Goal: Contribute content: Contribute content

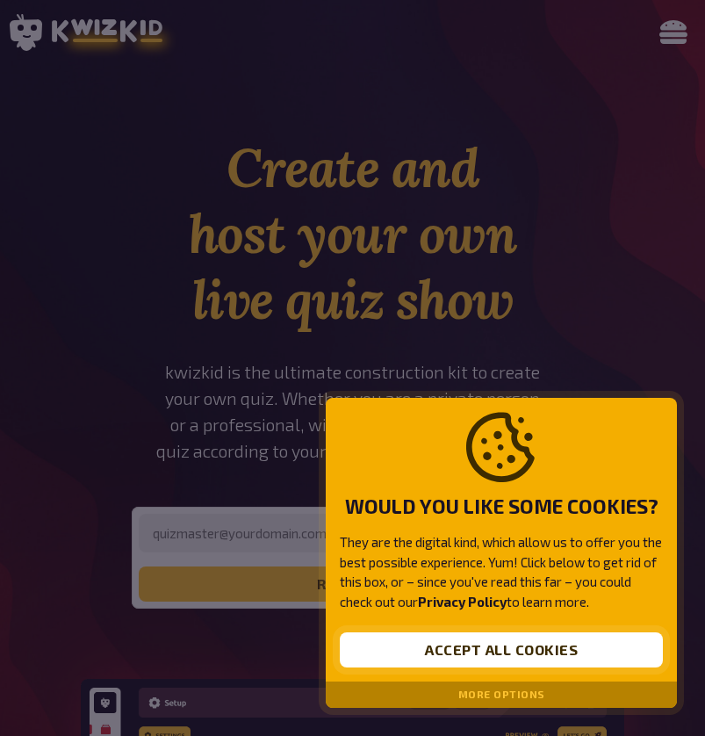
click at [464, 645] on button "Accept all cookies" at bounding box center [501, 649] width 323 height 35
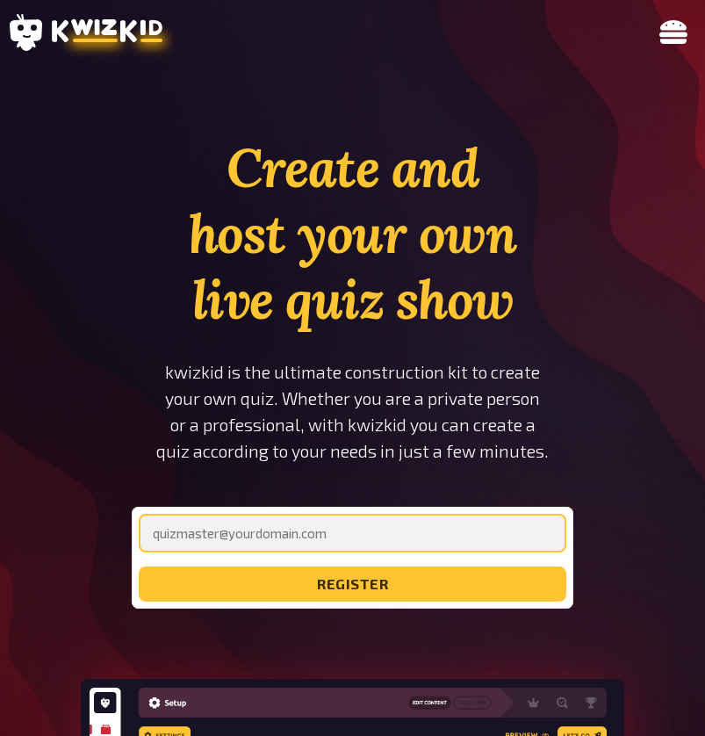
click at [415, 543] on input "email" at bounding box center [352, 533] width 427 height 39
type input "[EMAIL_ADDRESS][DOMAIN_NAME]"
click at [352, 584] on button "register" at bounding box center [352, 583] width 427 height 35
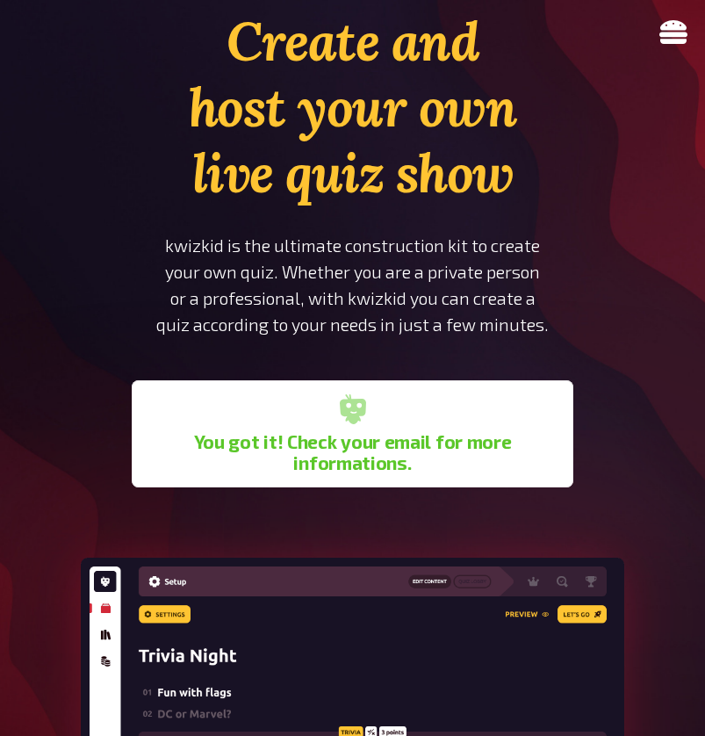
scroll to position [233, 0]
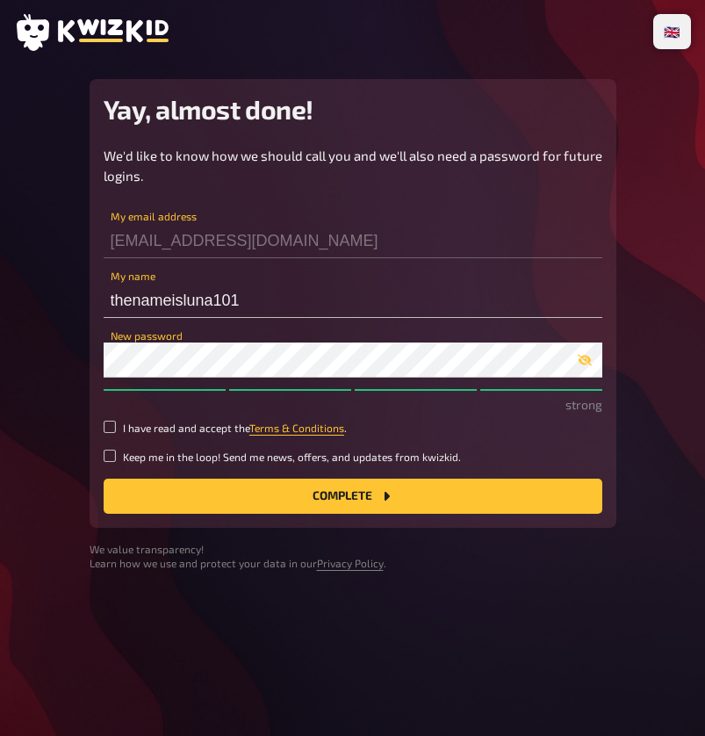
click at [201, 428] on small "I have read and accept the Terms & Conditions ." at bounding box center [235, 428] width 224 height 15
click at [116, 428] on input "I have read and accept the Terms & Conditions ." at bounding box center [110, 427] width 12 height 12
checkbox input "true"
click at [229, 494] on button "Complete" at bounding box center [353, 495] width 499 height 35
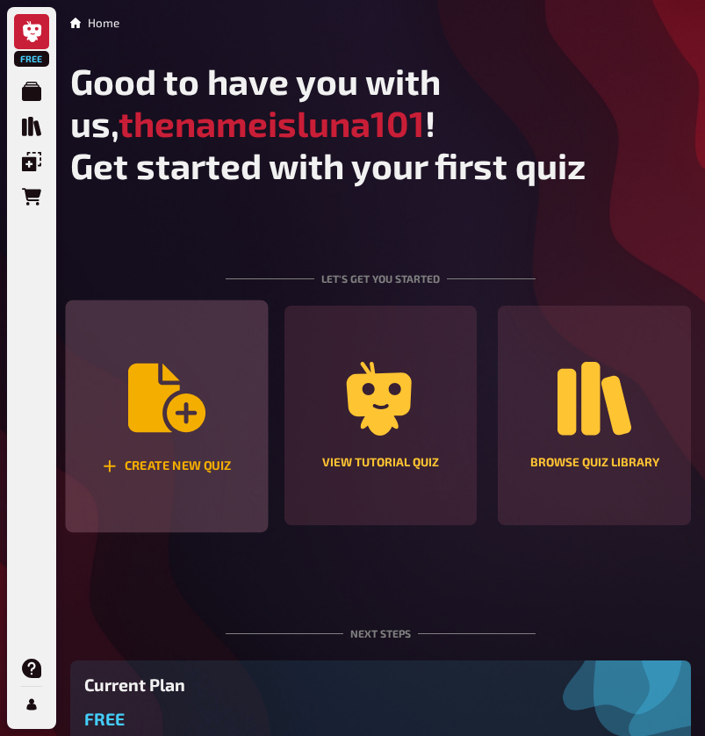
click at [181, 400] on icon "Create new quiz" at bounding box center [166, 397] width 77 height 68
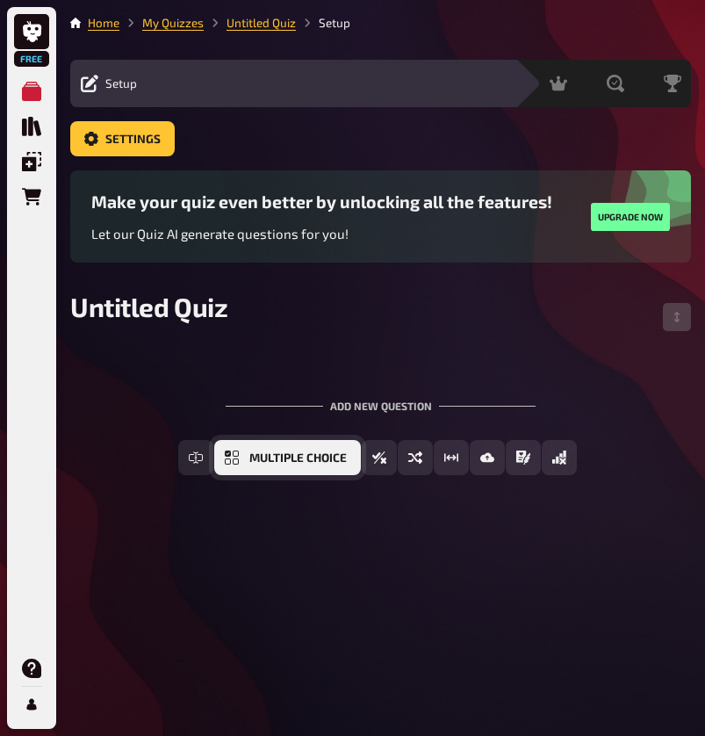
click at [241, 464] on button "Multiple Choice" at bounding box center [287, 457] width 147 height 35
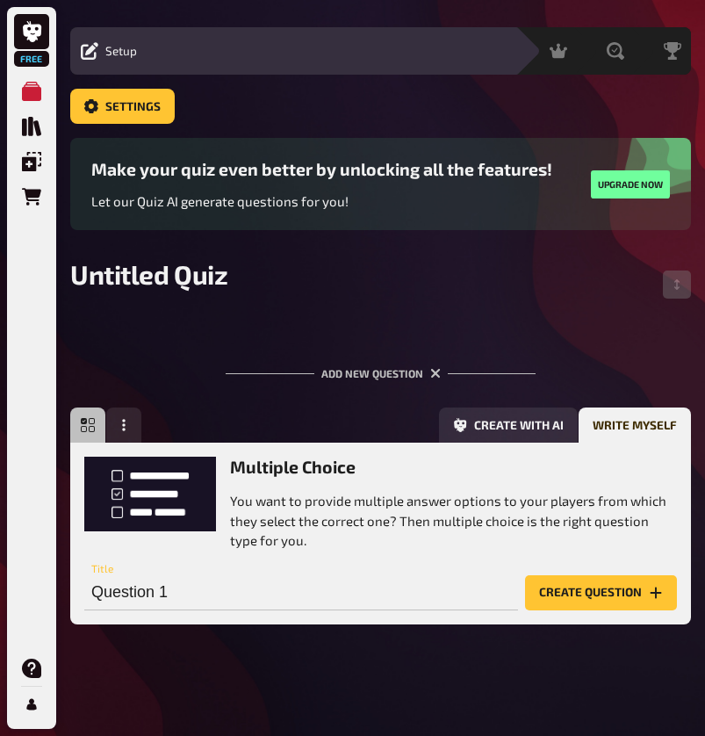
scroll to position [32, 0]
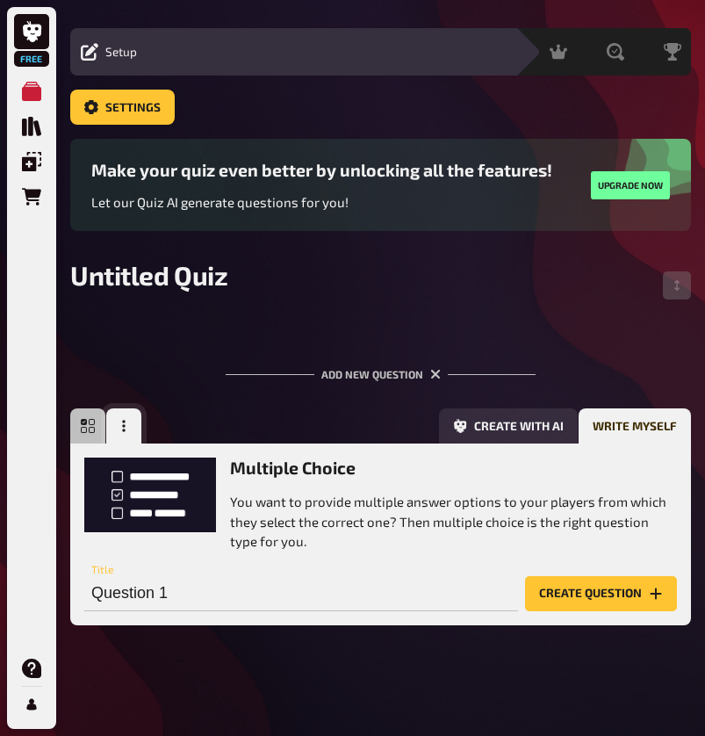
click at [131, 414] on button "button" at bounding box center [123, 425] width 35 height 35
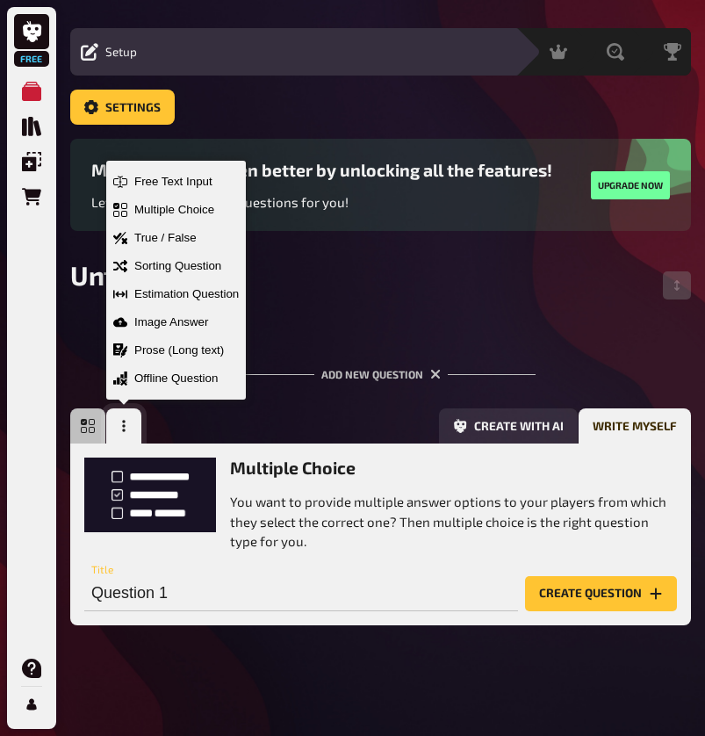
click at [131, 414] on button "button" at bounding box center [123, 425] width 35 height 35
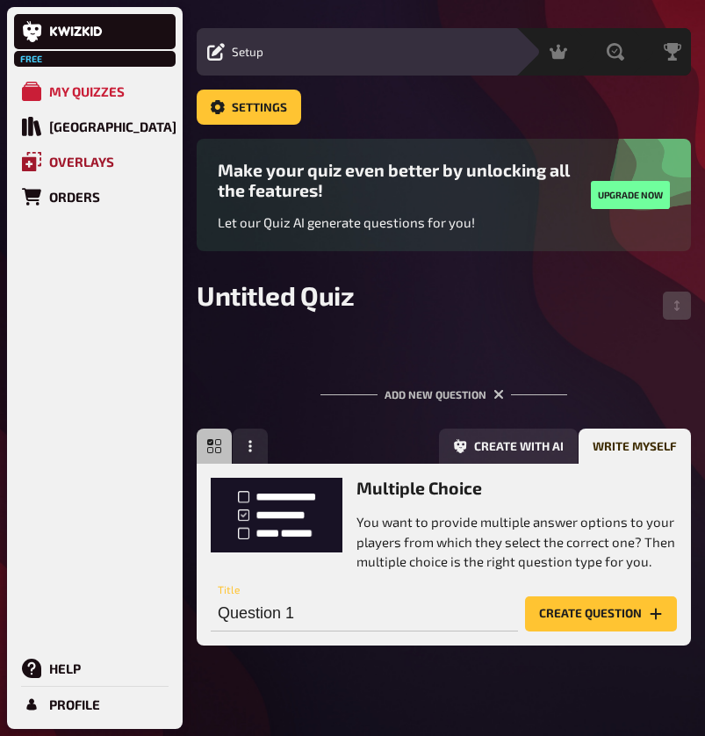
click at [45, 166] on link "Overlays" at bounding box center [95, 161] width 162 height 35
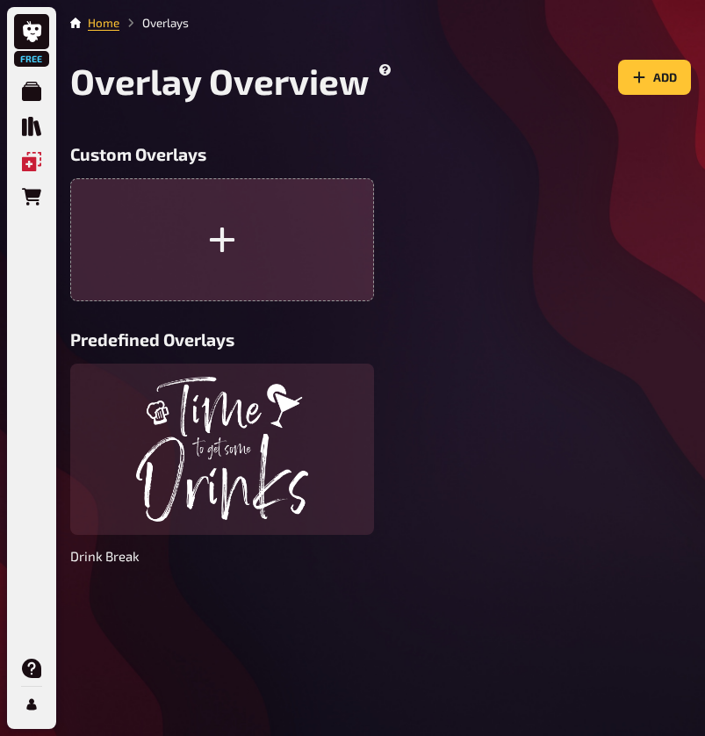
click at [287, 241] on button "button" at bounding box center [222, 239] width 304 height 123
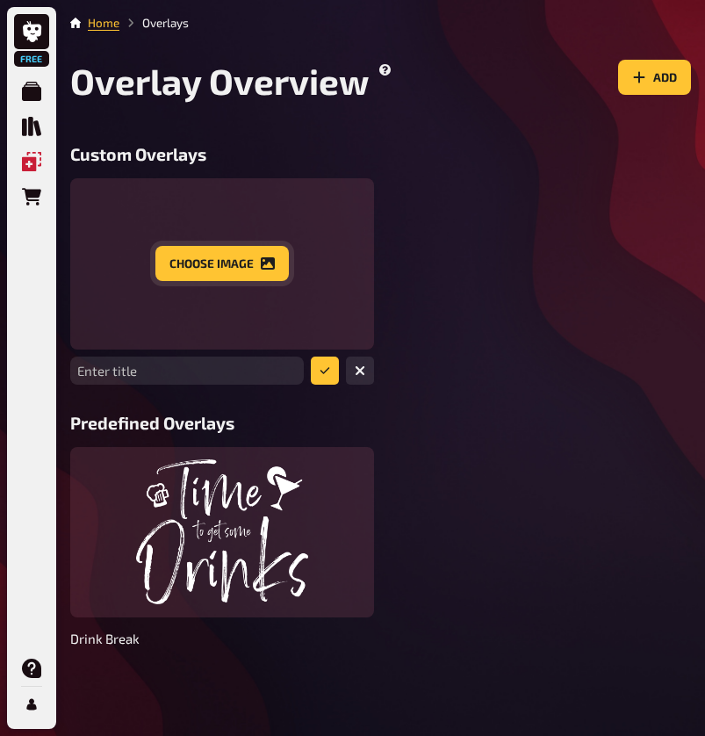
click at [229, 253] on button "Choose image" at bounding box center [221, 263] width 133 height 35
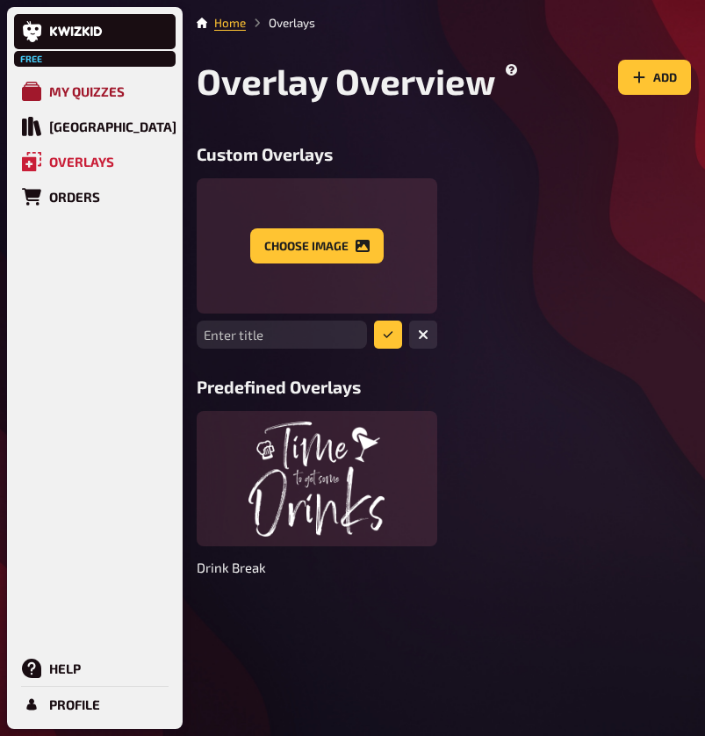
click at [83, 97] on div "My Quizzes" at bounding box center [87, 91] width 76 height 16
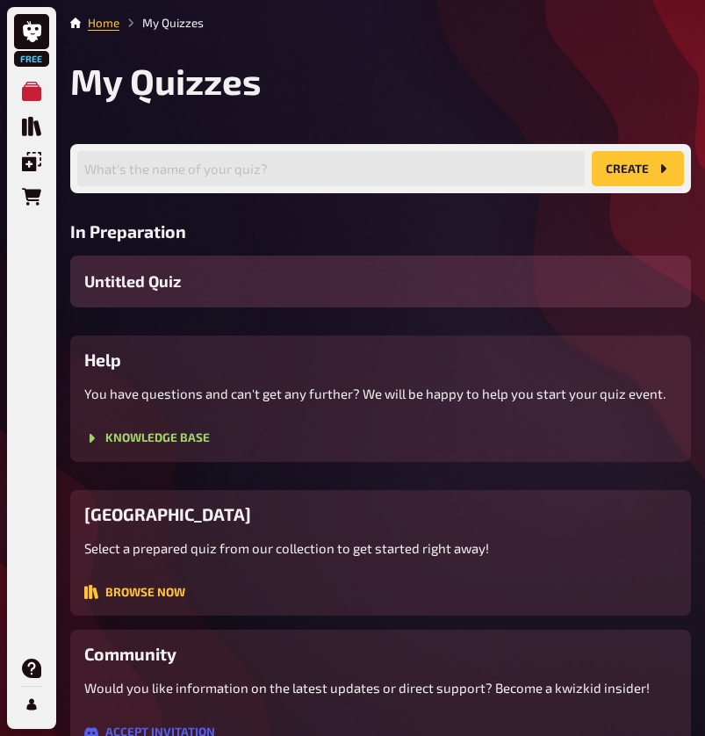
click at [218, 281] on div "Untitled Quiz" at bounding box center [380, 281] width 621 height 52
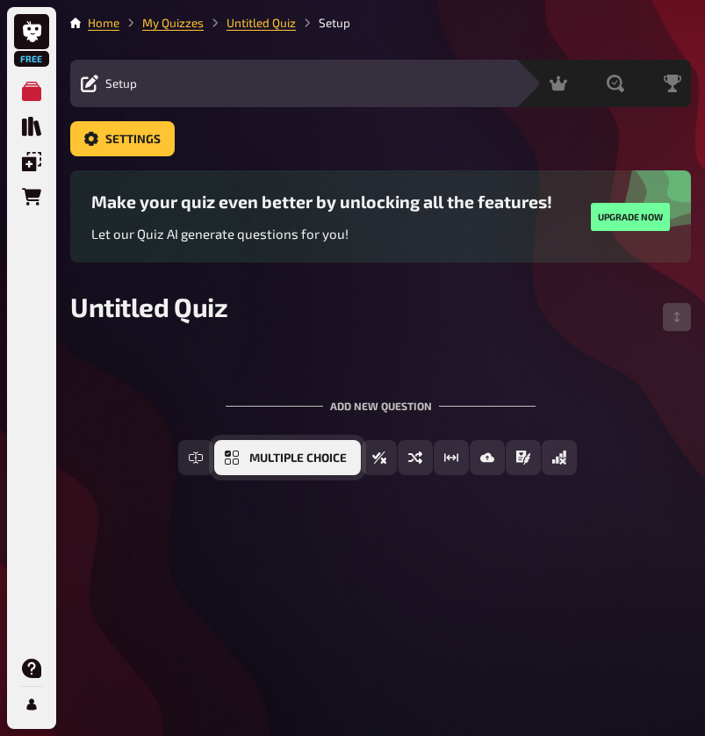
click at [308, 452] on span "Multiple Choice" at bounding box center [297, 458] width 97 height 12
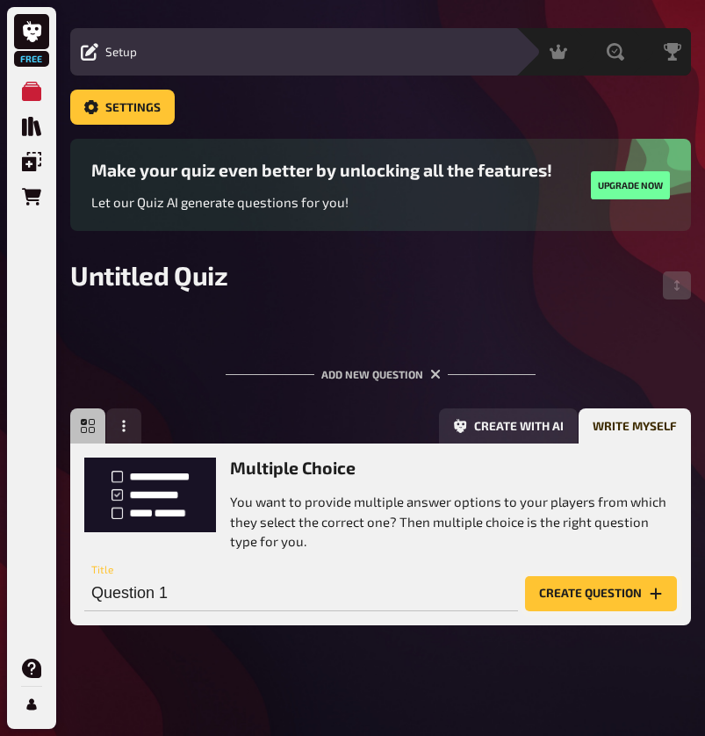
click at [631, 586] on button "Create question" at bounding box center [601, 593] width 152 height 35
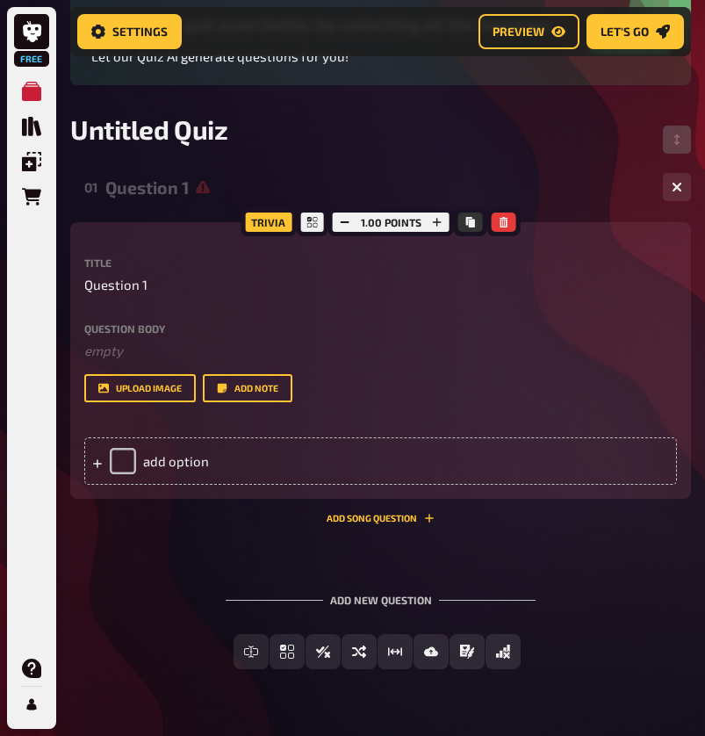
scroll to position [159, 0]
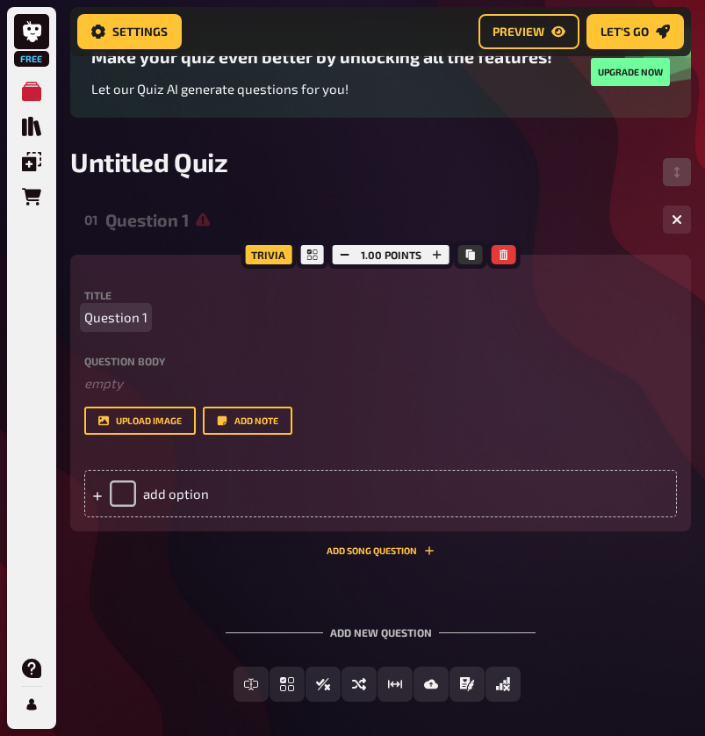
click at [139, 320] on span "Question 1" at bounding box center [115, 317] width 63 height 20
click at [176, 491] on div "add option" at bounding box center [380, 493] width 593 height 47
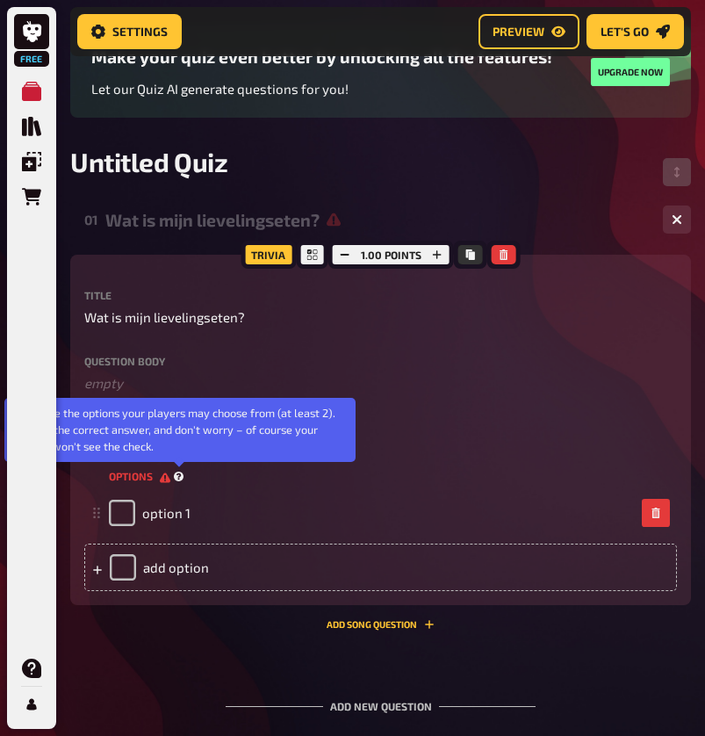
click at [178, 478] on icon at bounding box center [179, 476] width 10 height 10
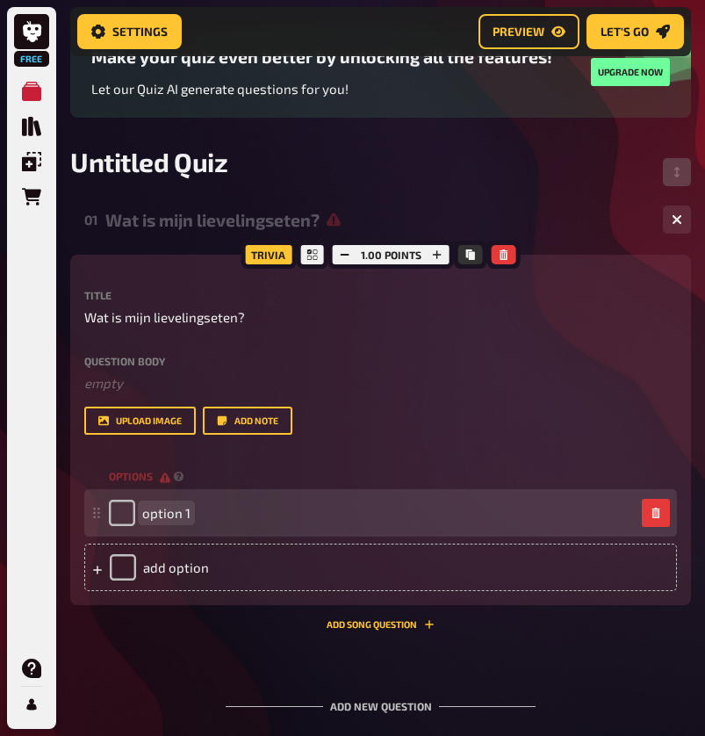
click at [198, 509] on div "option 1" at bounding box center [372, 513] width 526 height 26
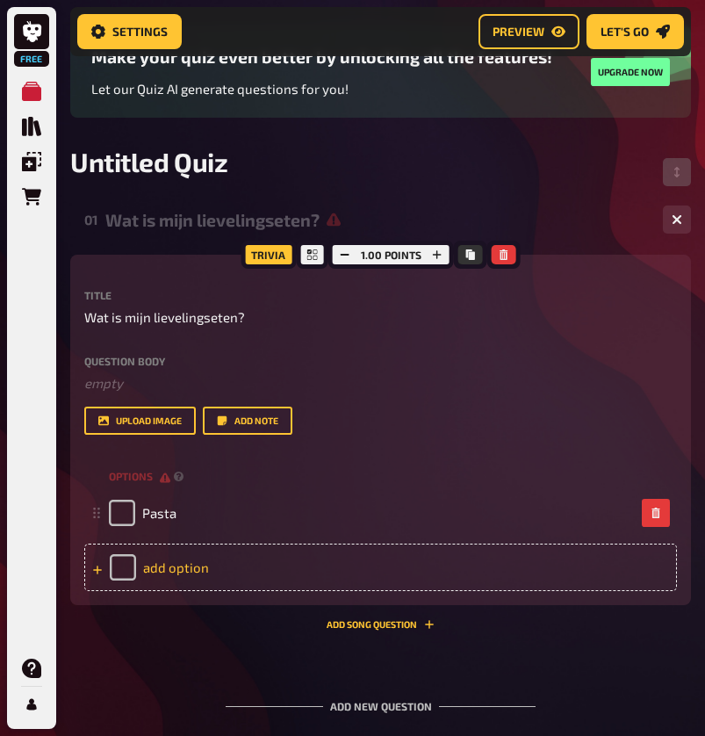
click at [195, 576] on div "add option" at bounding box center [380, 566] width 593 height 47
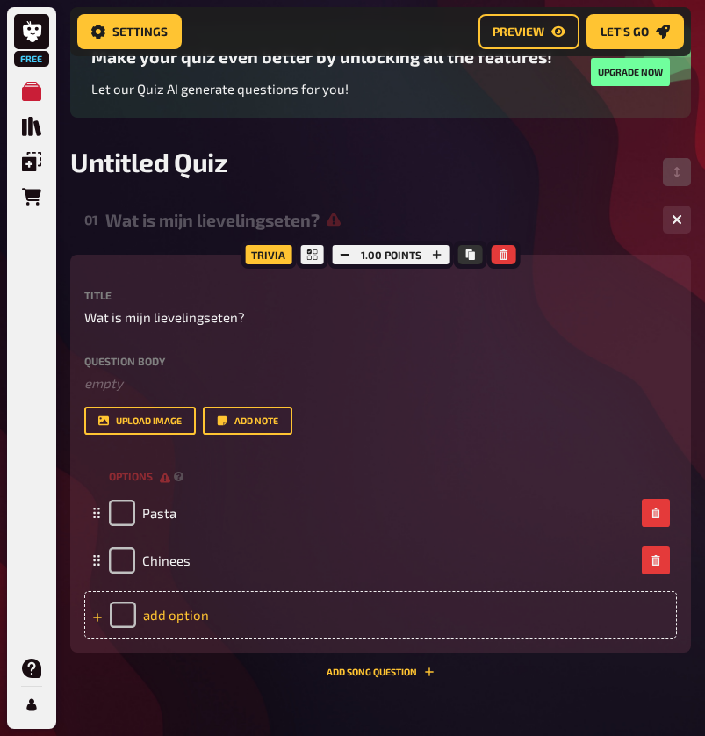
click at [234, 624] on div "add option" at bounding box center [380, 614] width 593 height 47
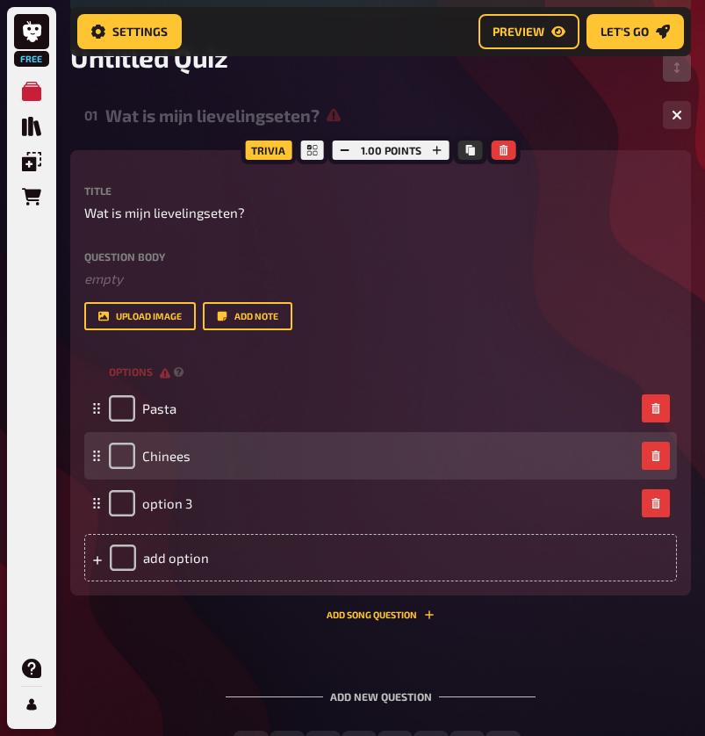
scroll to position [264, 0]
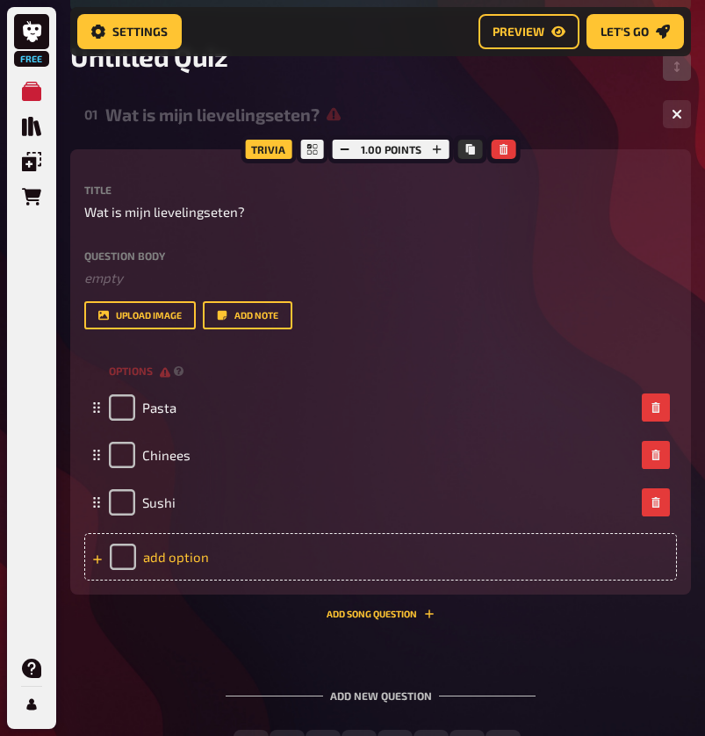
click at [313, 557] on div "add option" at bounding box center [380, 556] width 593 height 47
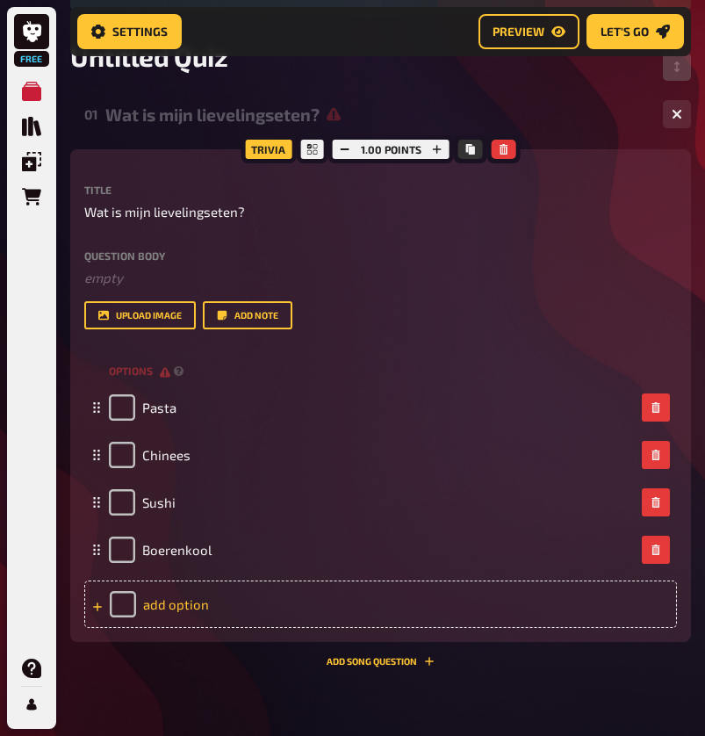
click at [218, 610] on div "add option" at bounding box center [380, 603] width 593 height 47
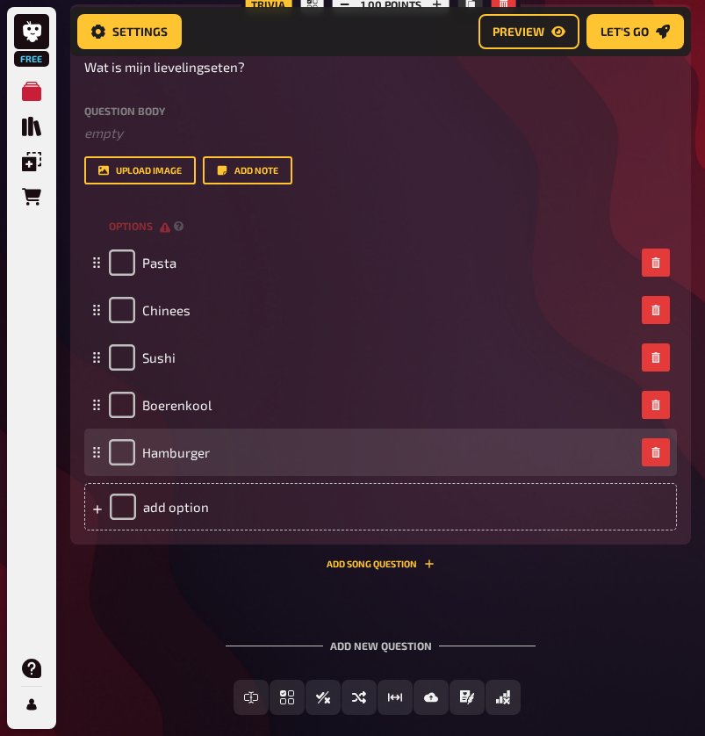
scroll to position [466, 0]
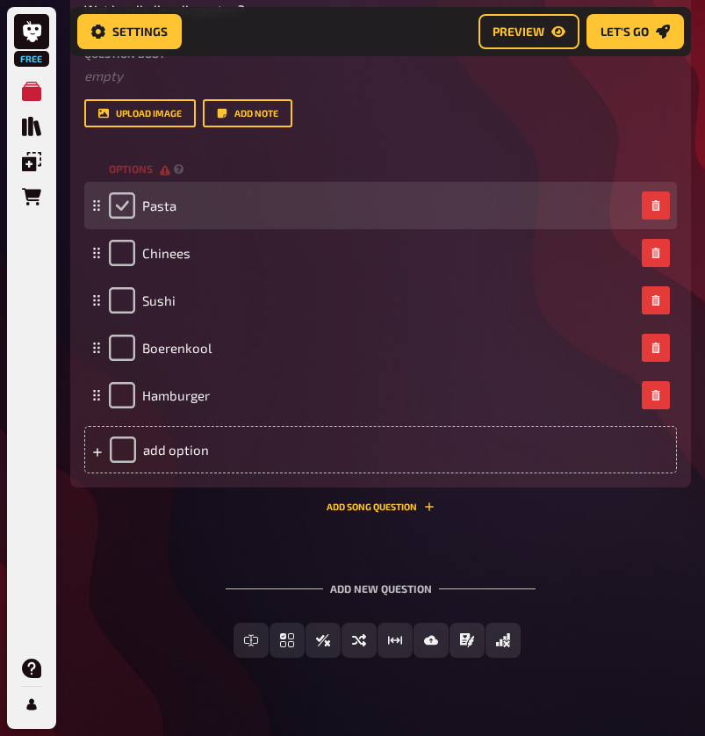
click at [127, 200] on input "checkbox" at bounding box center [122, 205] width 26 height 26
checkbox input "true"
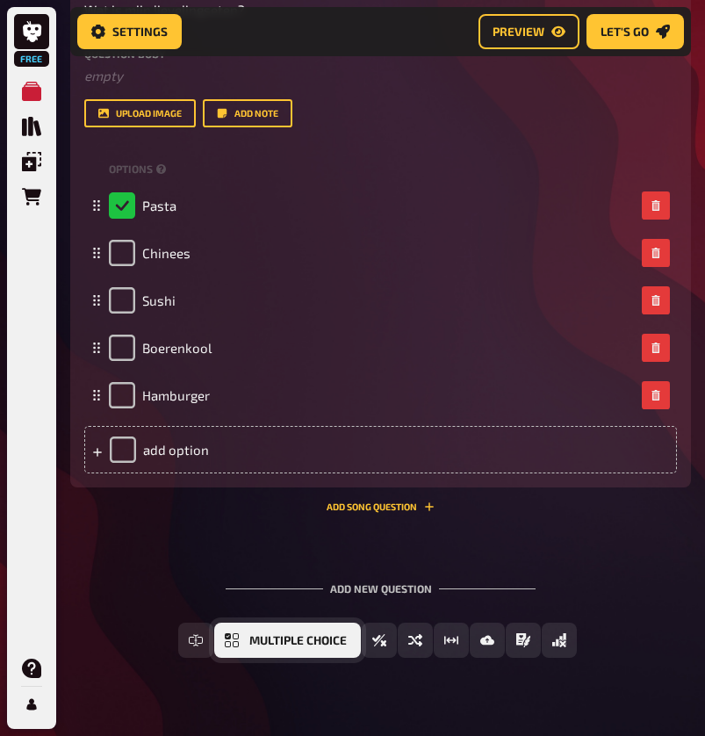
click at [266, 646] on button "Multiple Choice" at bounding box center [287, 639] width 147 height 35
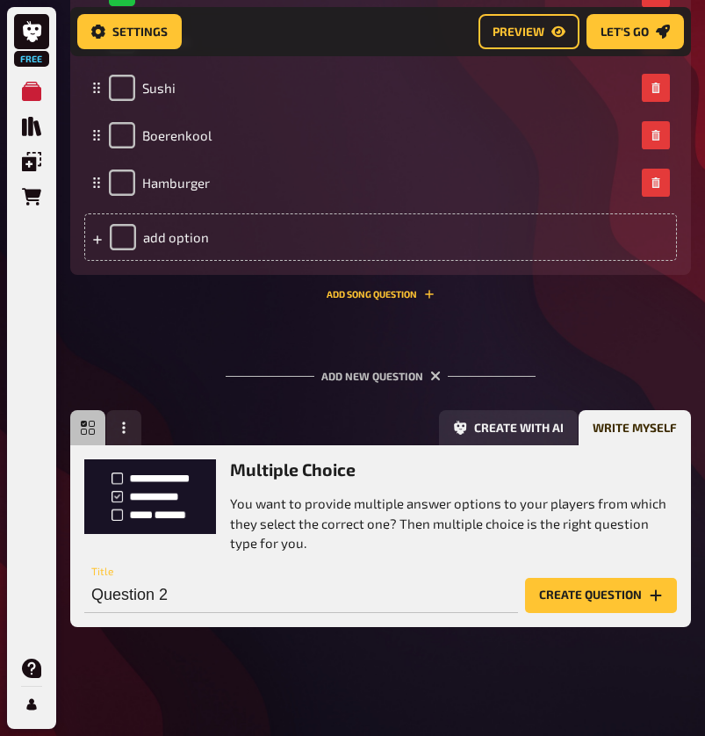
scroll to position [680, 0]
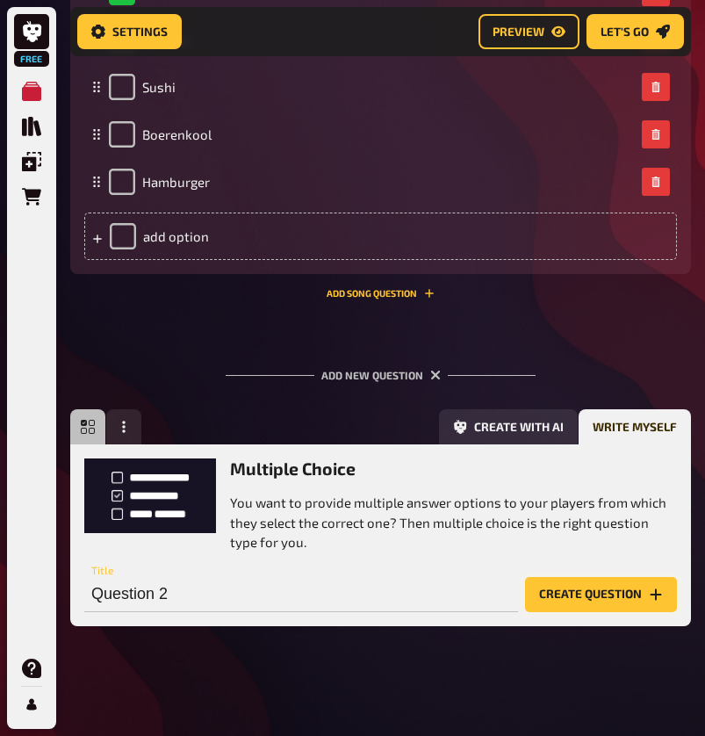
click at [575, 587] on button "Create question" at bounding box center [601, 594] width 152 height 35
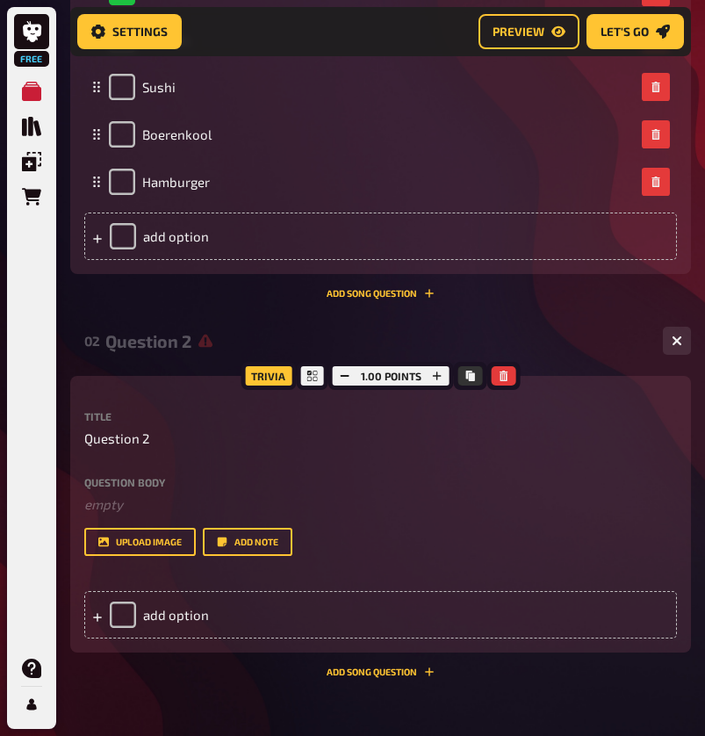
scroll to position [0, -1]
click at [116, 433] on span "Question 2" at bounding box center [116, 438] width 65 height 20
click at [108, 422] on div "Title Question 2" at bounding box center [380, 430] width 593 height 38
drag, startPoint x: 88, startPoint y: 439, endPoint x: 191, endPoint y: 441, distance: 102.7
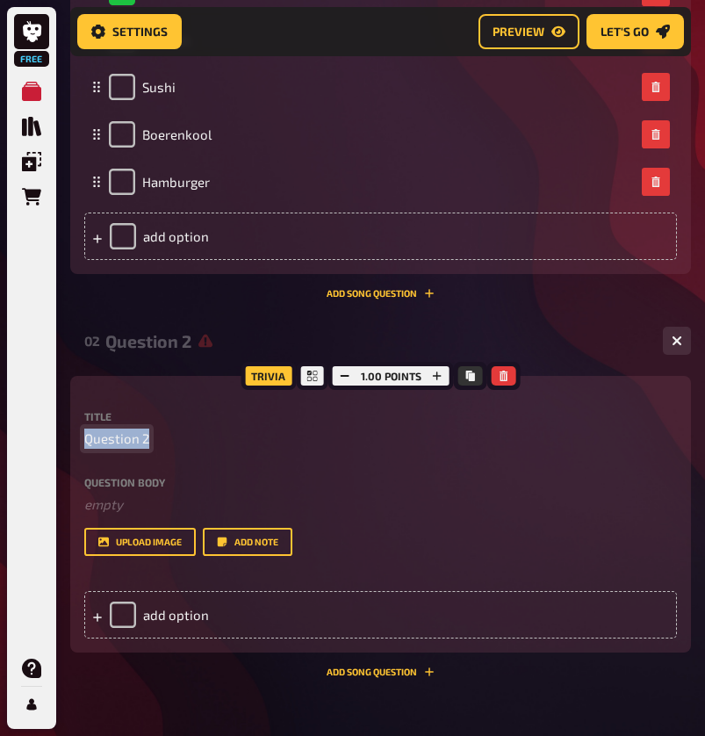
click at [191, 441] on p "Question 2" at bounding box center [380, 438] width 593 height 20
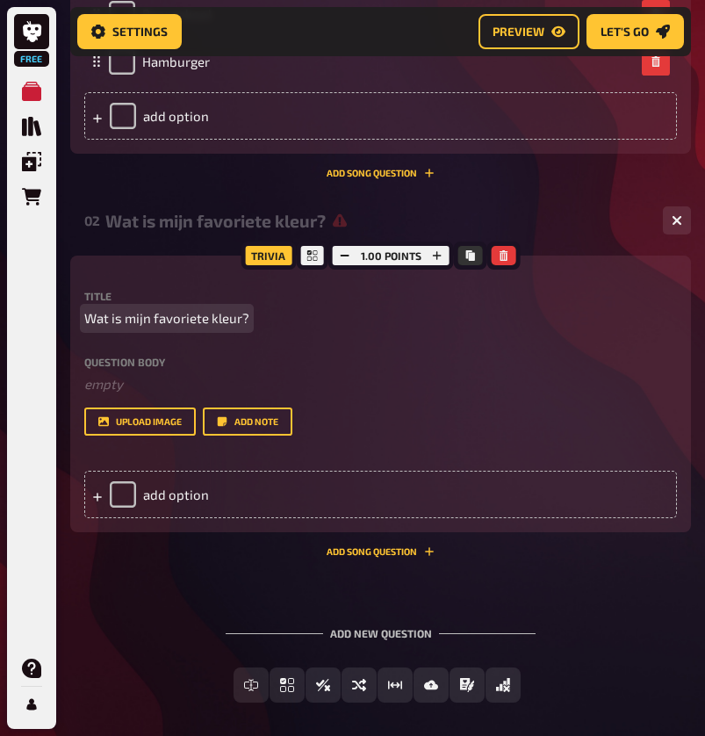
scroll to position [801, 0]
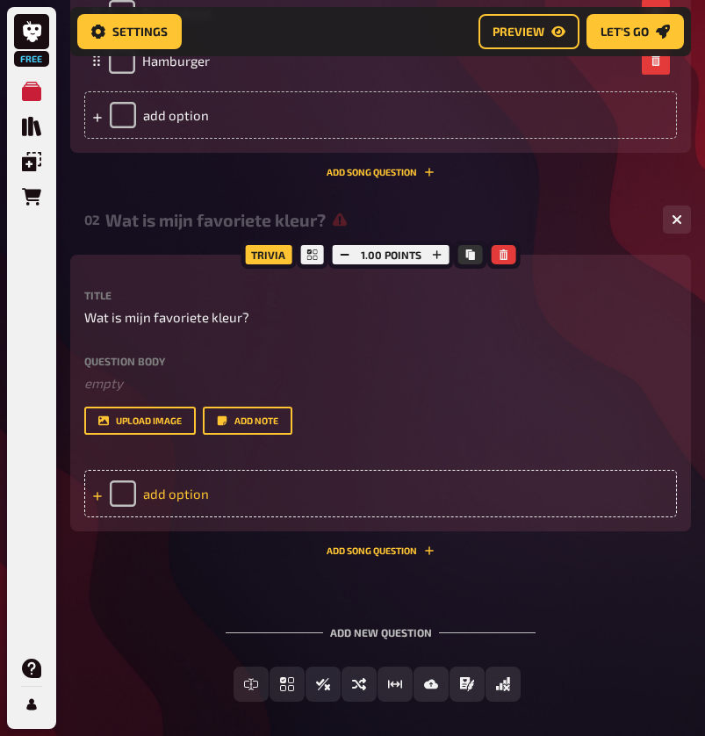
click at [211, 497] on div "add option" at bounding box center [380, 493] width 593 height 47
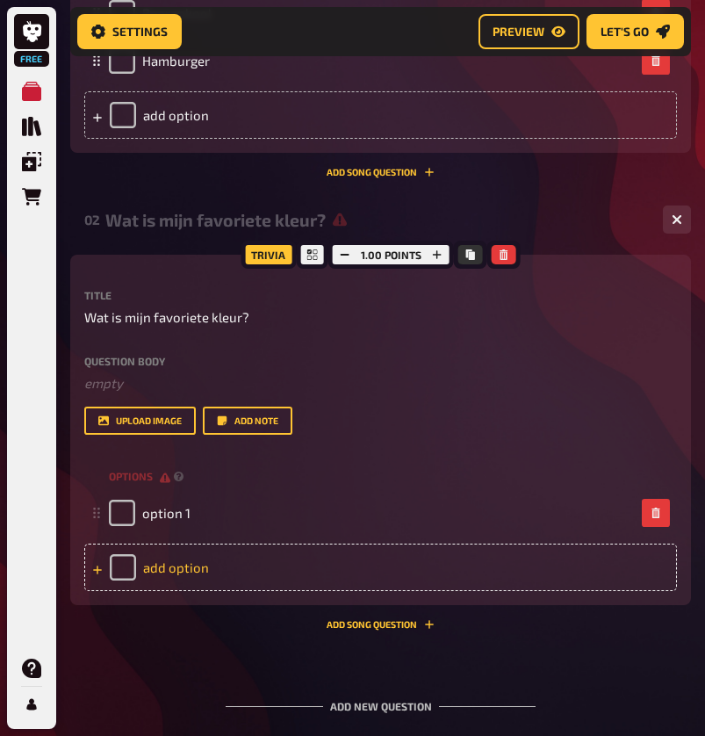
click at [221, 574] on div "add option" at bounding box center [380, 566] width 593 height 47
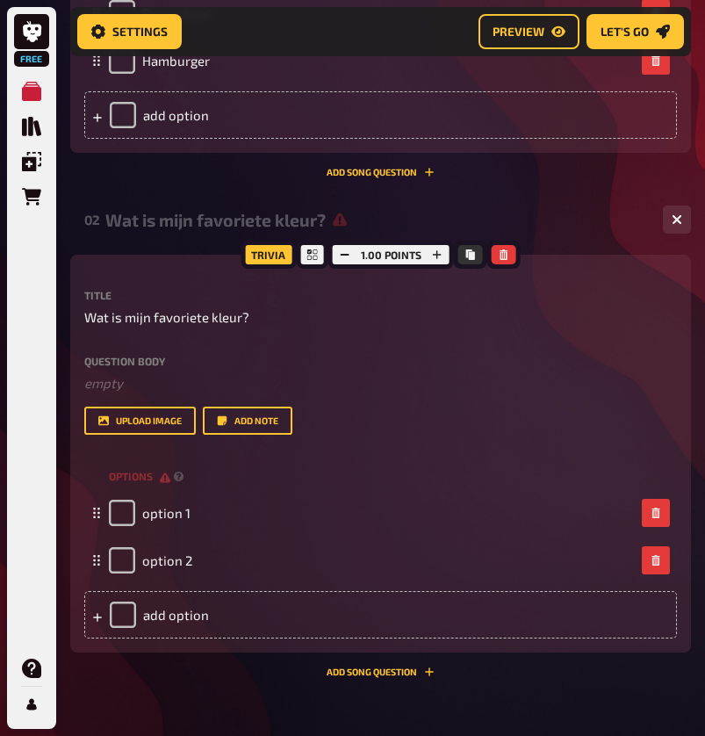
click at [210, 659] on div "Trivia 1.00 points Title Wat is mijn favoriete kleur? Question body ﻿ empty Dro…" at bounding box center [380, 466] width 621 height 422
click at [209, 620] on div "add option" at bounding box center [380, 614] width 593 height 47
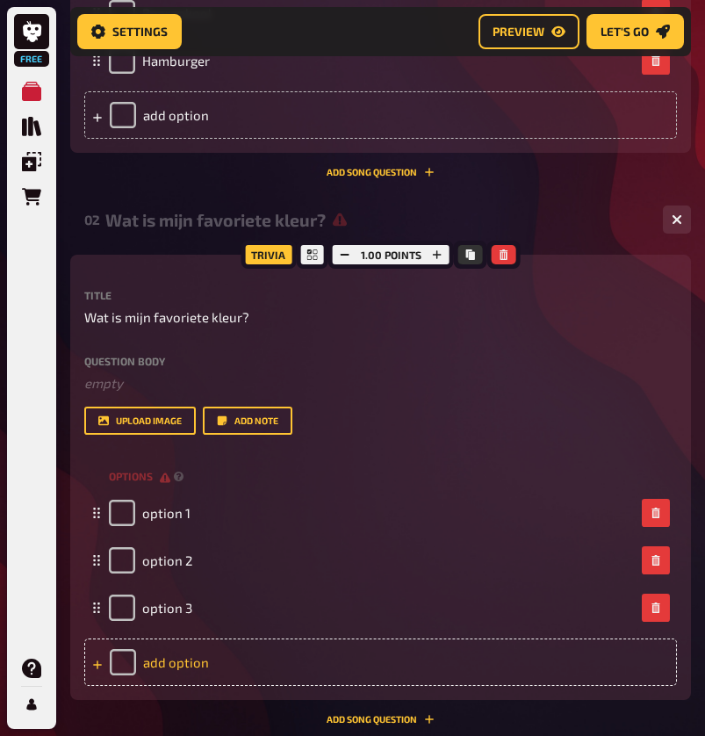
click at [209, 652] on div "add option" at bounding box center [380, 661] width 593 height 47
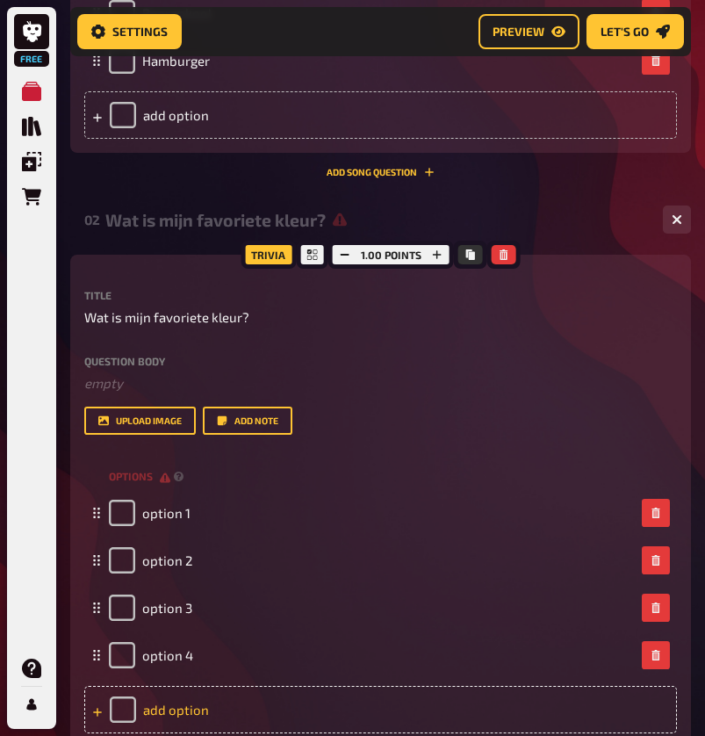
scroll to position [919, 0]
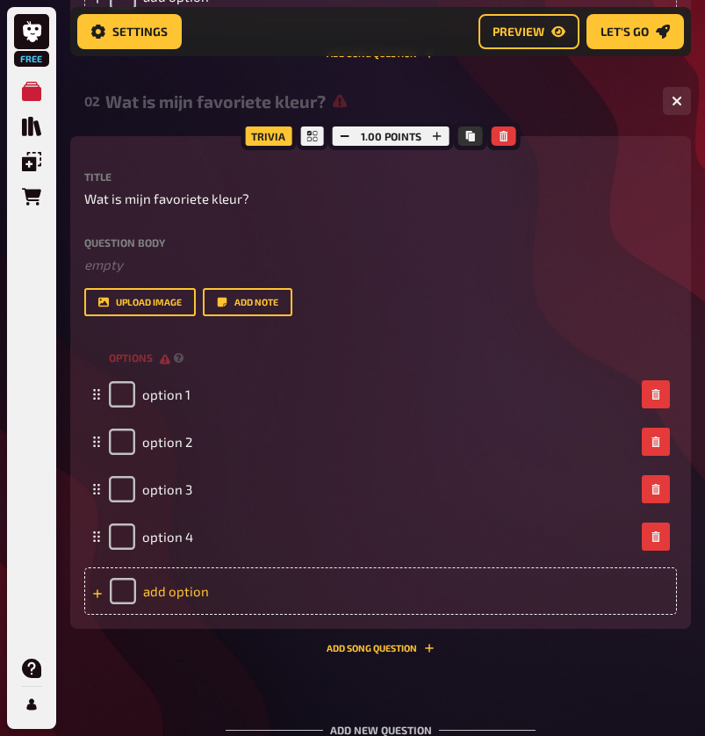
click at [213, 601] on div "add option" at bounding box center [380, 590] width 593 height 47
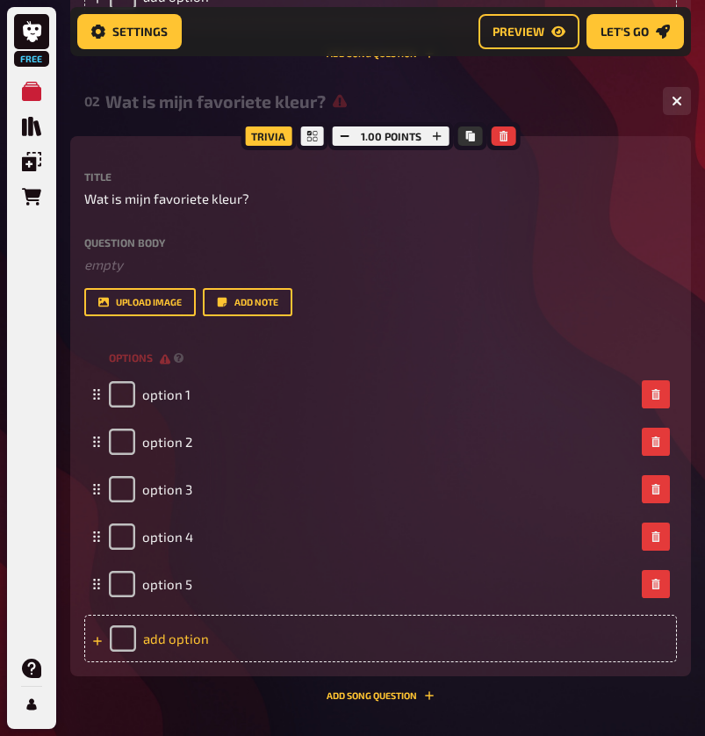
click at [212, 636] on div "add option" at bounding box center [380, 638] width 593 height 47
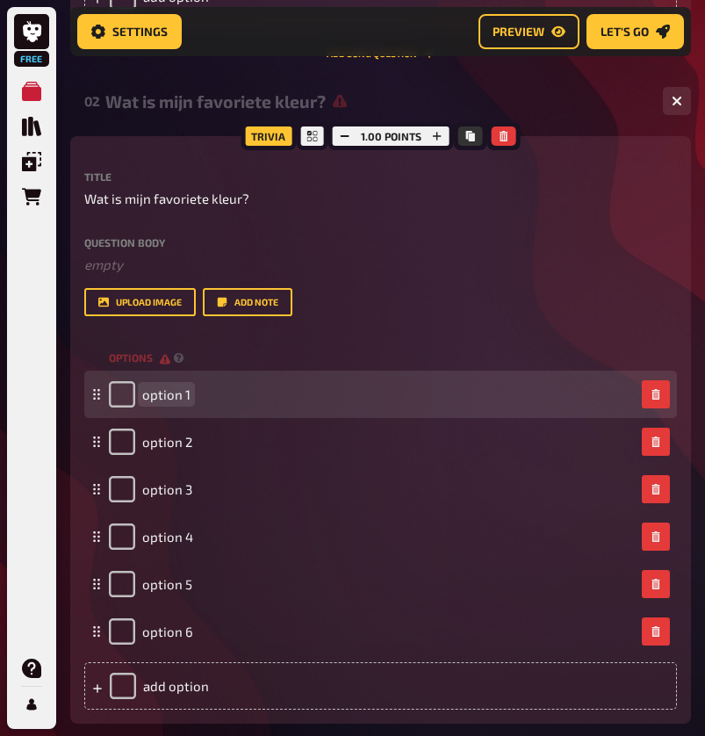
click at [180, 389] on span "option 1" at bounding box center [166, 394] width 48 height 16
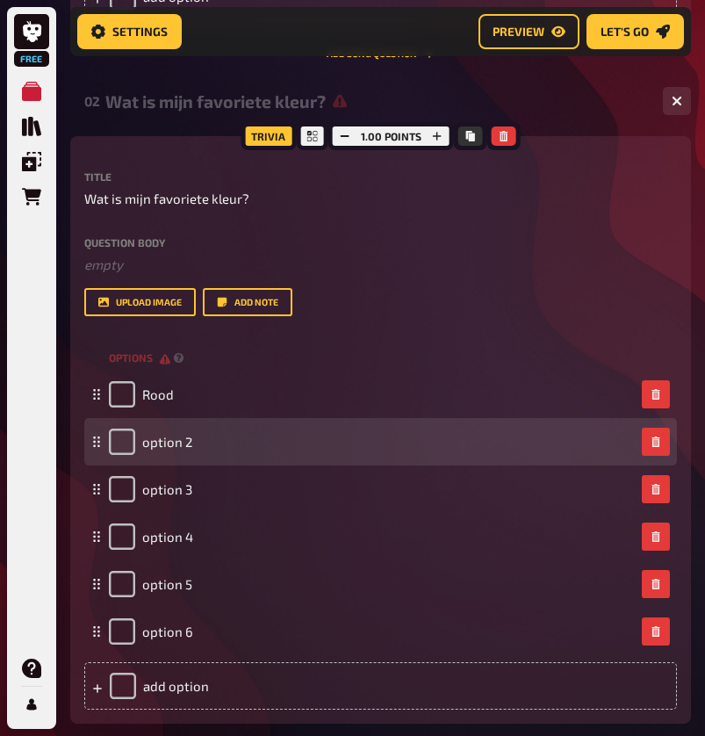
click at [178, 448] on div "option 2" at bounding box center [150, 441] width 83 height 26
click at [177, 445] on span "option 2" at bounding box center [167, 442] width 50 height 16
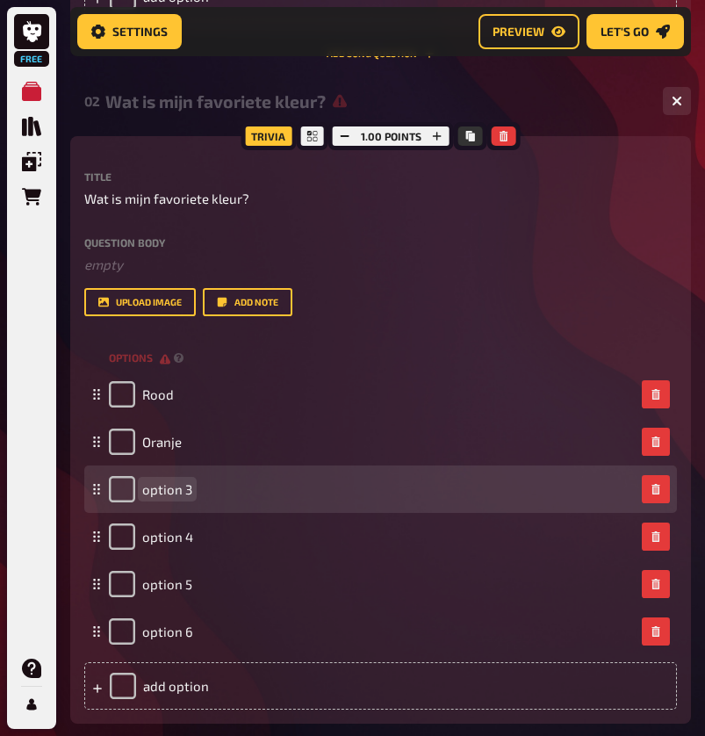
click at [194, 485] on div "option 3" at bounding box center [372, 489] width 526 height 26
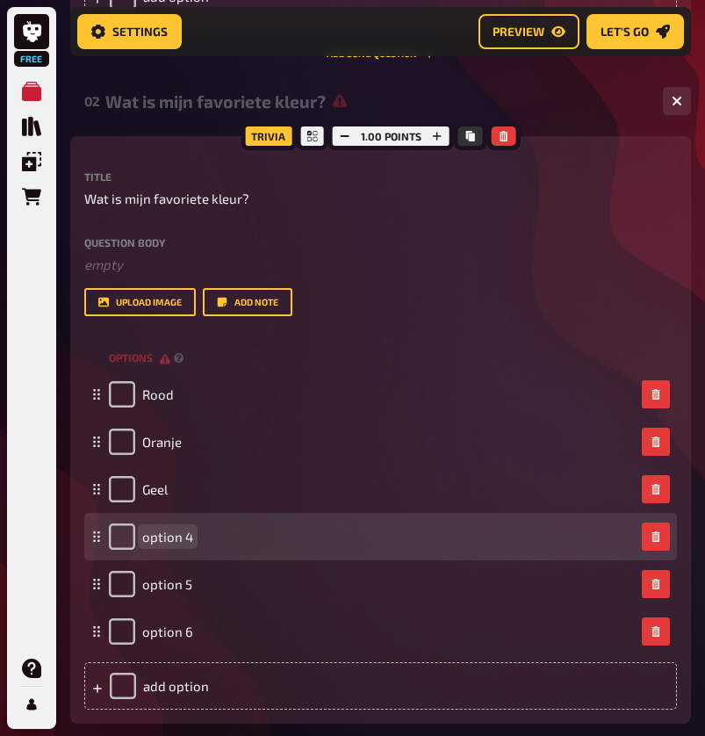
click at [184, 537] on span "option 4" at bounding box center [167, 537] width 51 height 16
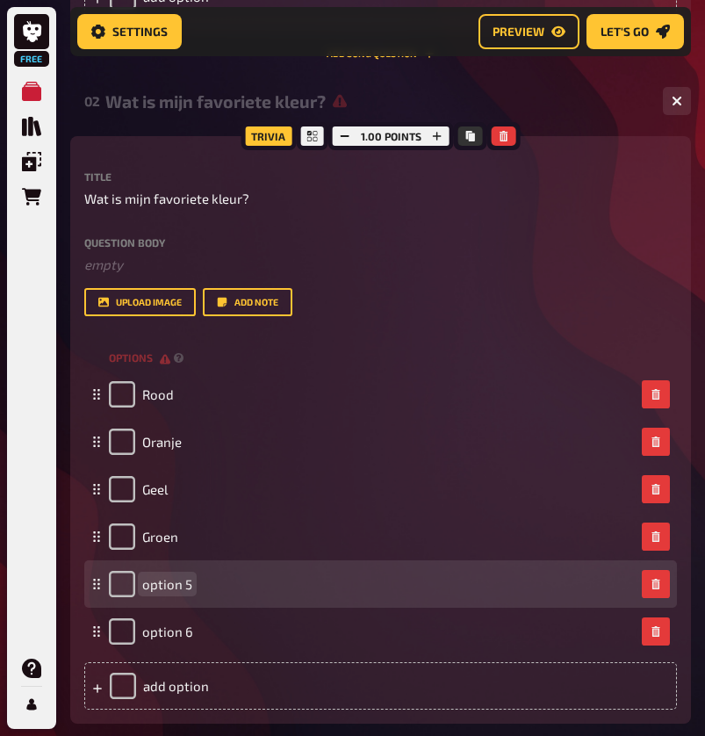
click at [178, 581] on span "option 5" at bounding box center [167, 584] width 50 height 16
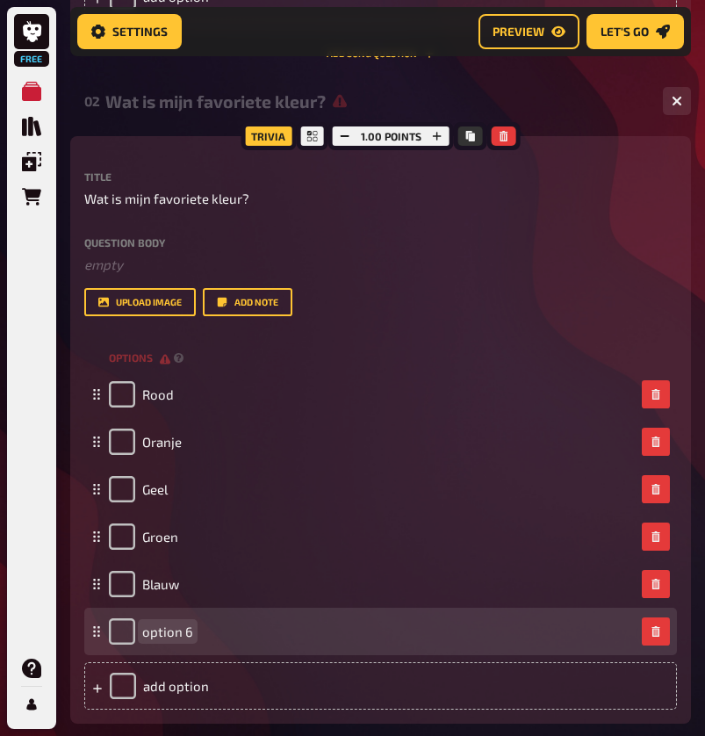
click at [183, 625] on span "option 6" at bounding box center [167, 631] width 51 height 16
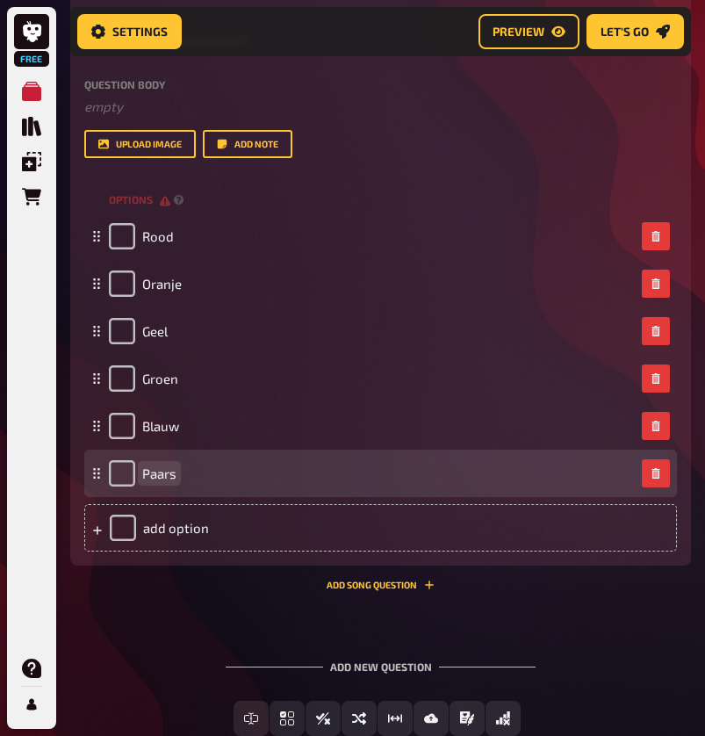
scroll to position [1083, 0]
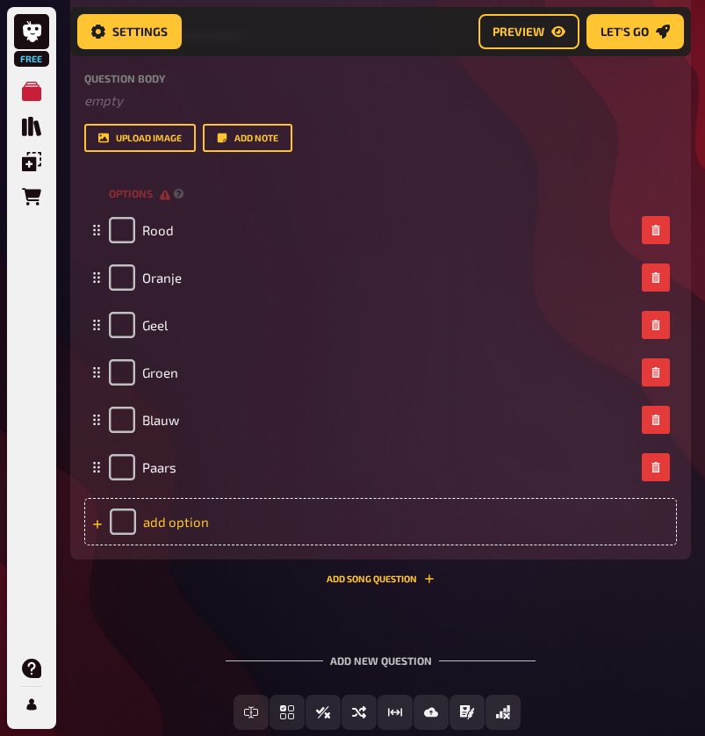
click at [206, 519] on div "add option" at bounding box center [380, 521] width 593 height 47
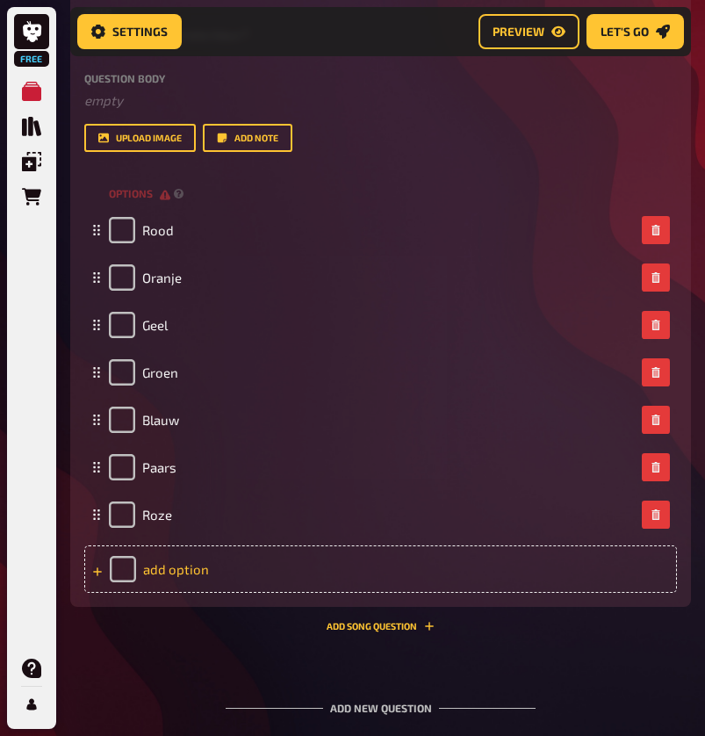
click at [193, 566] on div "add option" at bounding box center [380, 568] width 593 height 47
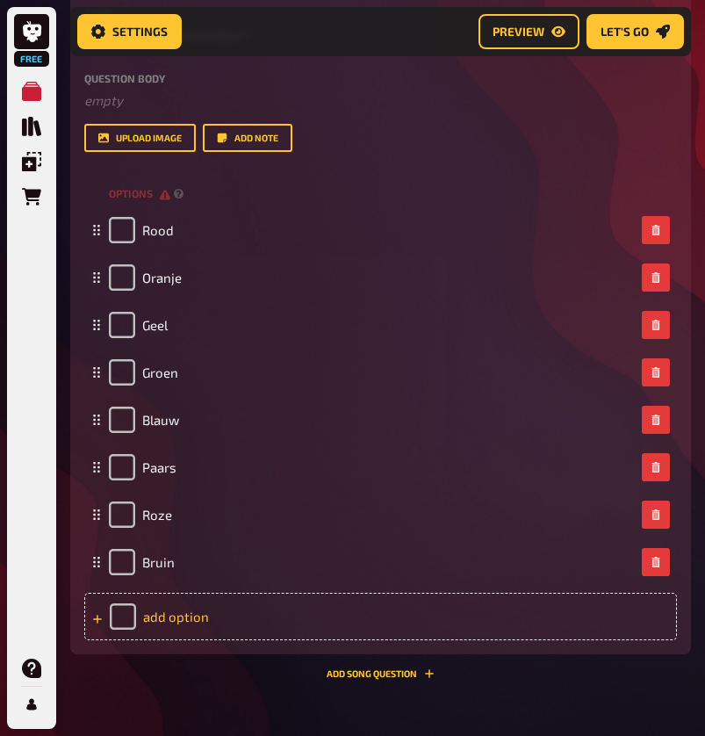
click at [188, 607] on div "add option" at bounding box center [380, 616] width 593 height 47
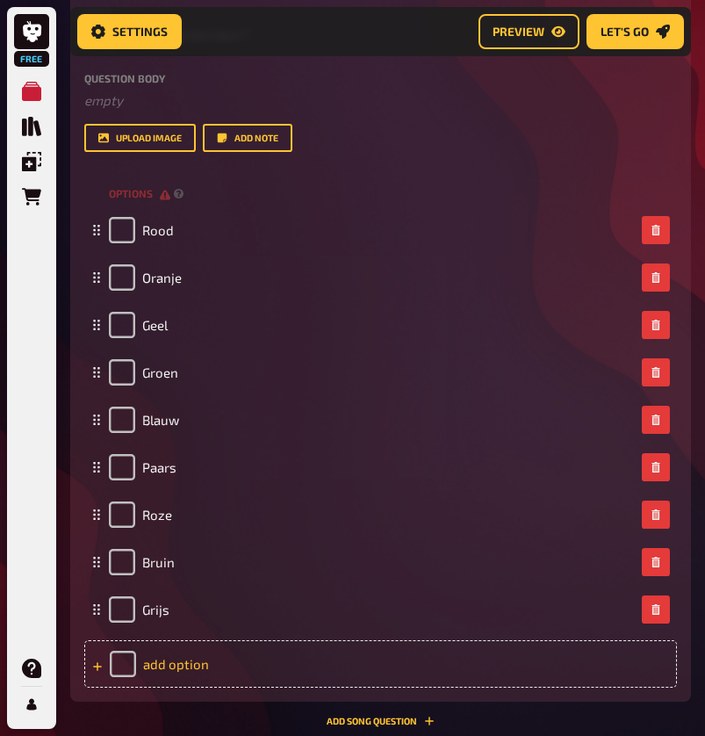
click at [192, 663] on div "add option" at bounding box center [380, 663] width 593 height 47
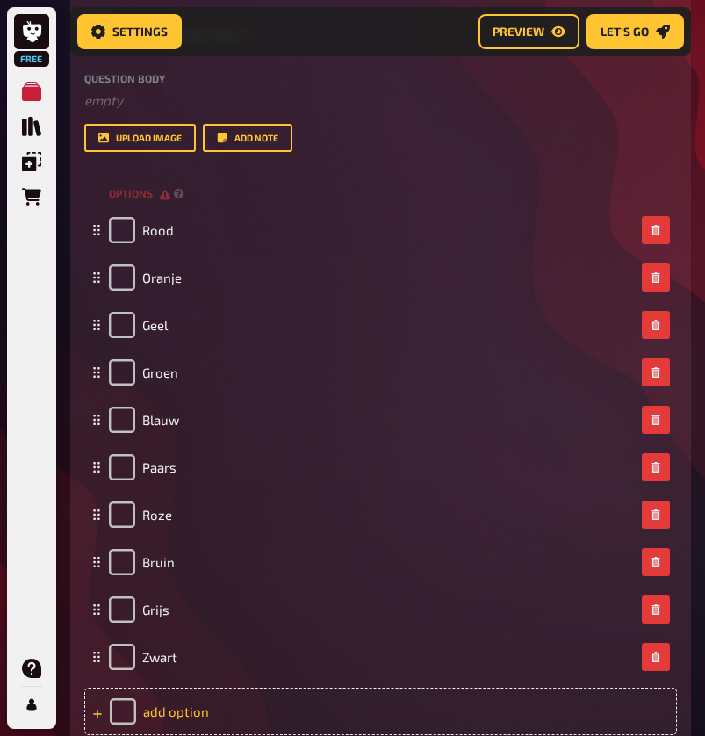
click at [194, 716] on div "add option" at bounding box center [380, 710] width 593 height 47
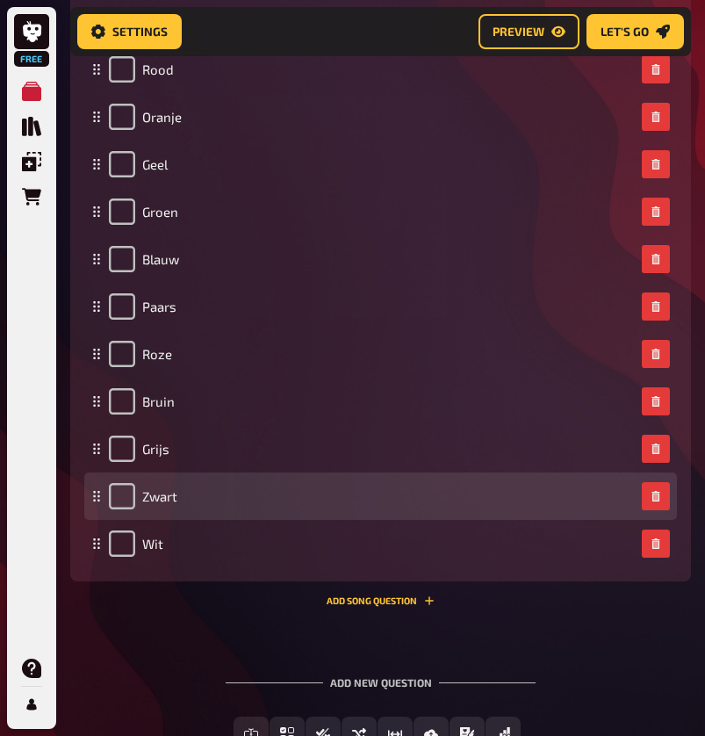
scroll to position [1172, 0]
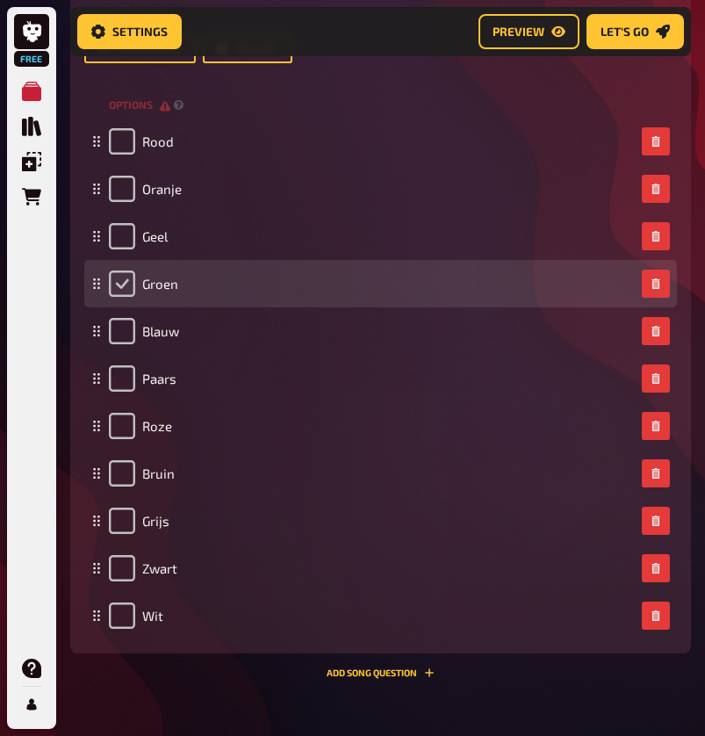
click at [117, 290] on input "checkbox" at bounding box center [122, 283] width 26 height 26
checkbox input "true"
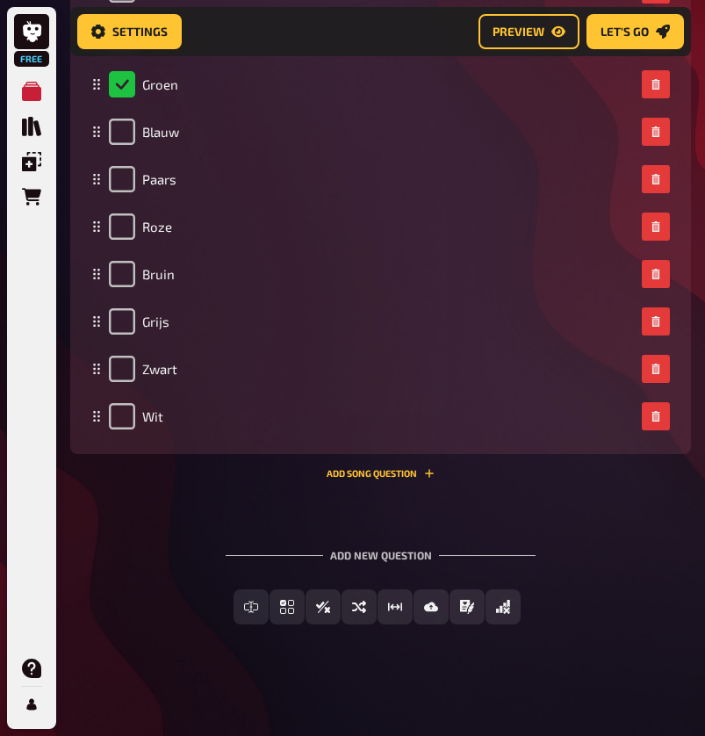
scroll to position [1370, 0]
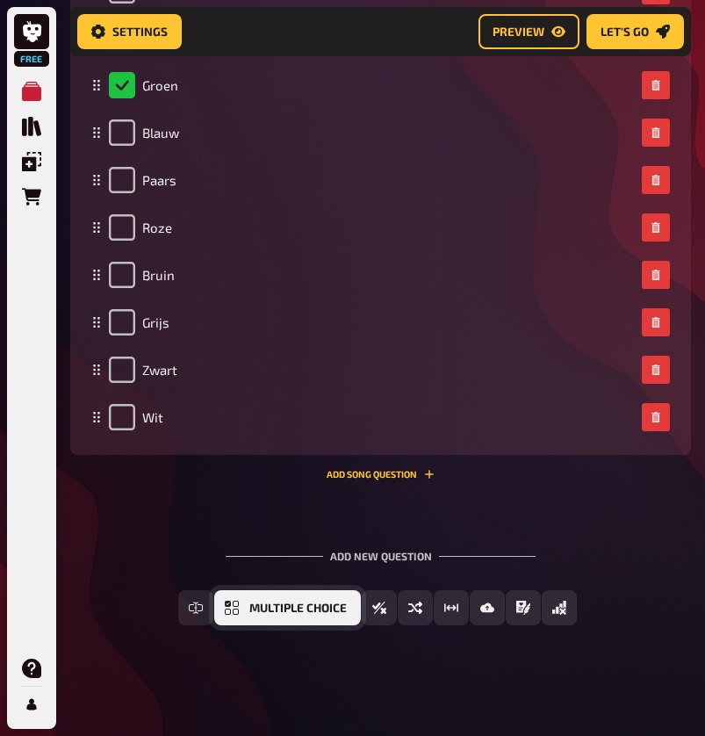
click at [263, 614] on button "Multiple Choice" at bounding box center [287, 607] width 147 height 35
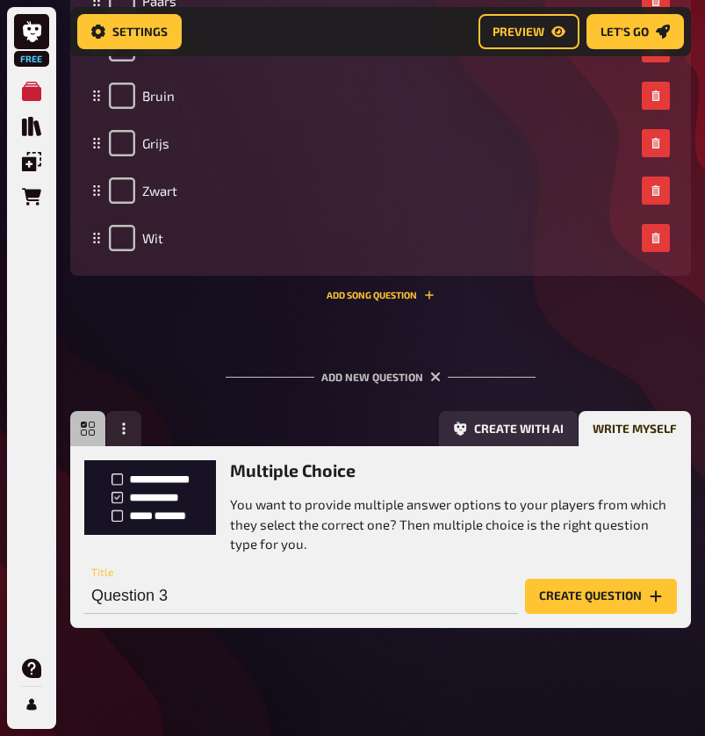
scroll to position [1550, 0]
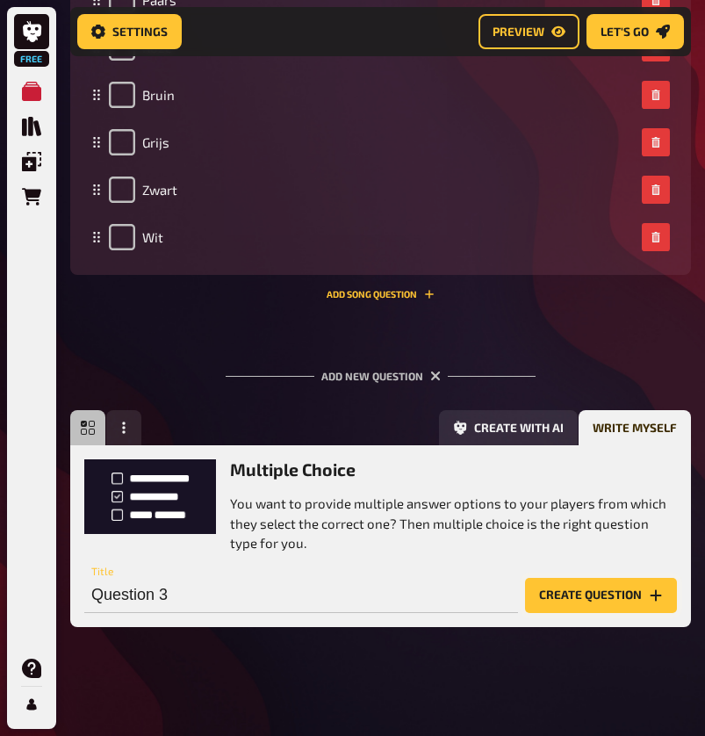
click at [585, 602] on button "Create question" at bounding box center [601, 595] width 152 height 35
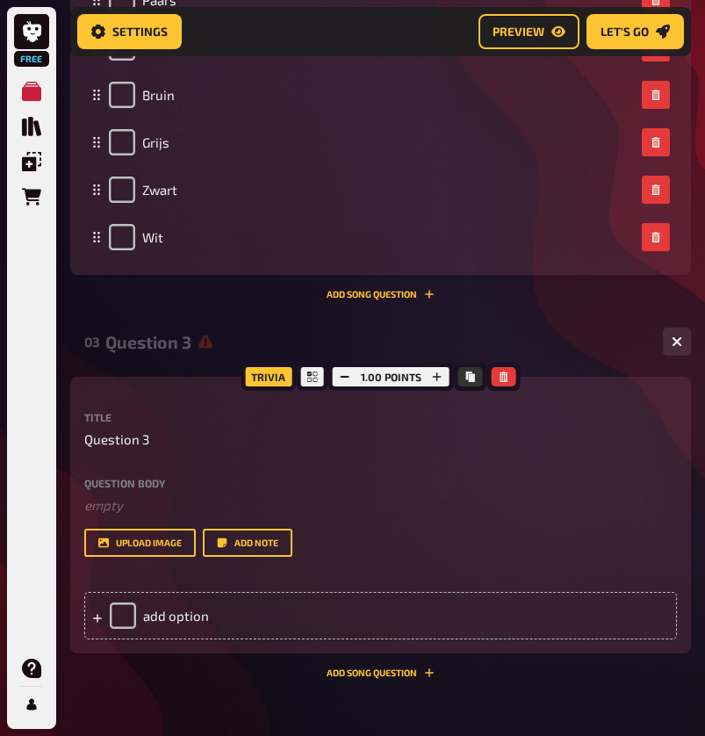
click at [147, 426] on div "Title Question 3" at bounding box center [380, 431] width 593 height 38
click at [134, 433] on span "Question 3" at bounding box center [116, 439] width 65 height 20
click at [167, 621] on div "add option" at bounding box center [380, 615] width 593 height 47
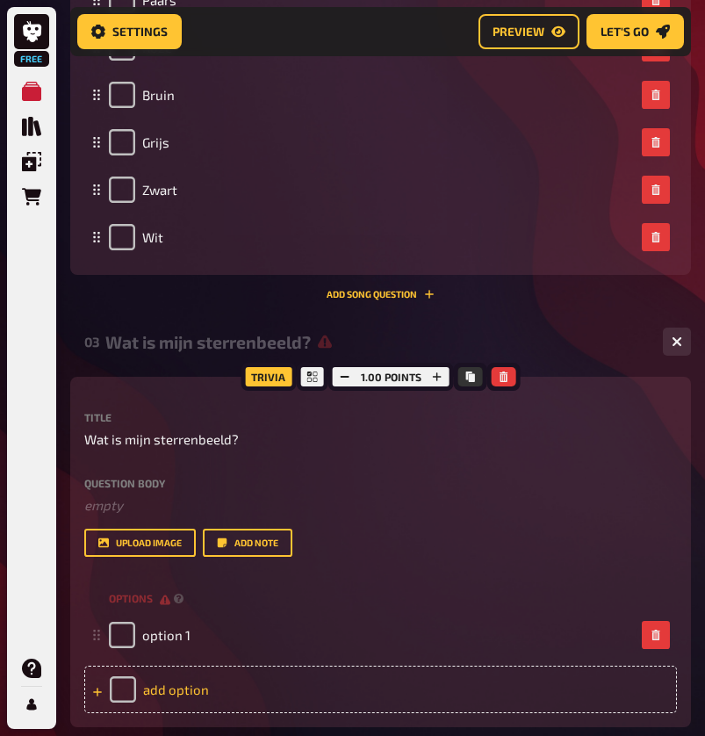
click at [175, 683] on div "add option" at bounding box center [380, 688] width 593 height 47
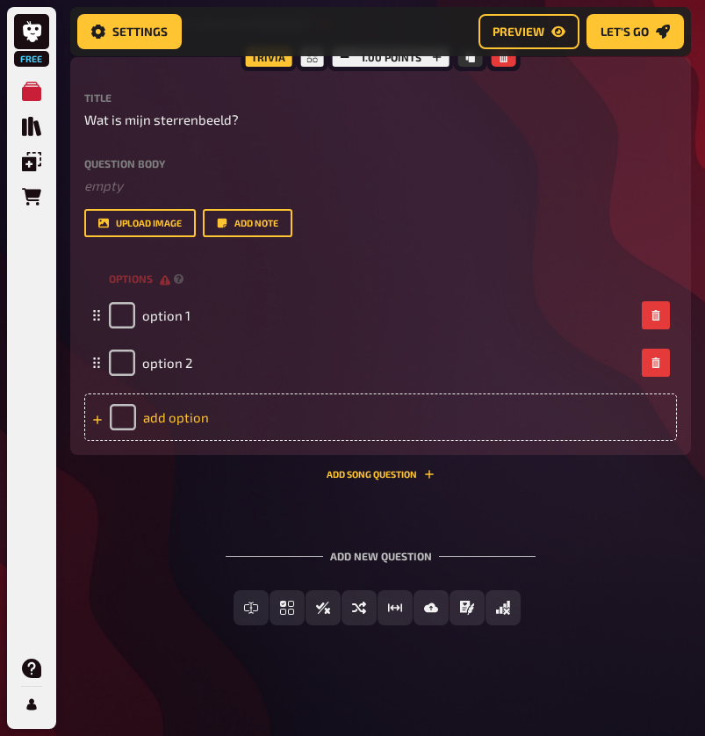
scroll to position [1869, 0]
click at [266, 426] on div "add option" at bounding box center [380, 417] width 593 height 47
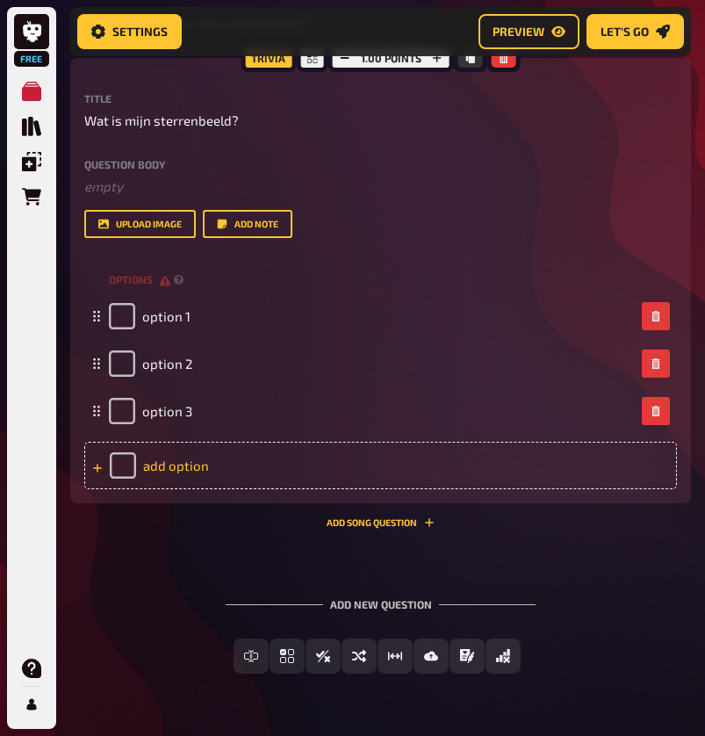
click at [267, 482] on div "add option" at bounding box center [380, 465] width 593 height 47
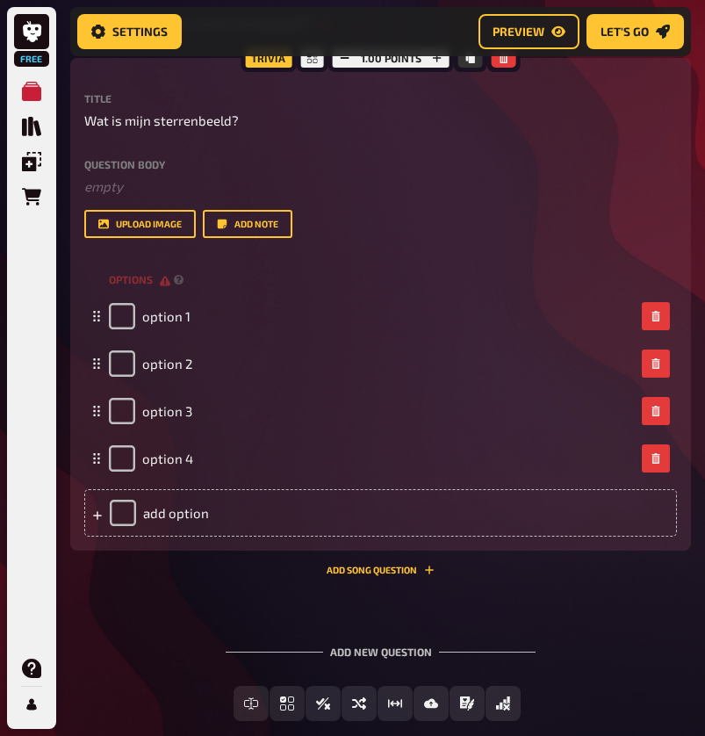
click at [270, 535] on div "Trivia 1.00 points Title Wat is mijn sterrenbeeld? Question body ﻿ empty Drop h…" at bounding box center [380, 304] width 621 height 493
click at [268, 521] on div "add option" at bounding box center [380, 512] width 593 height 47
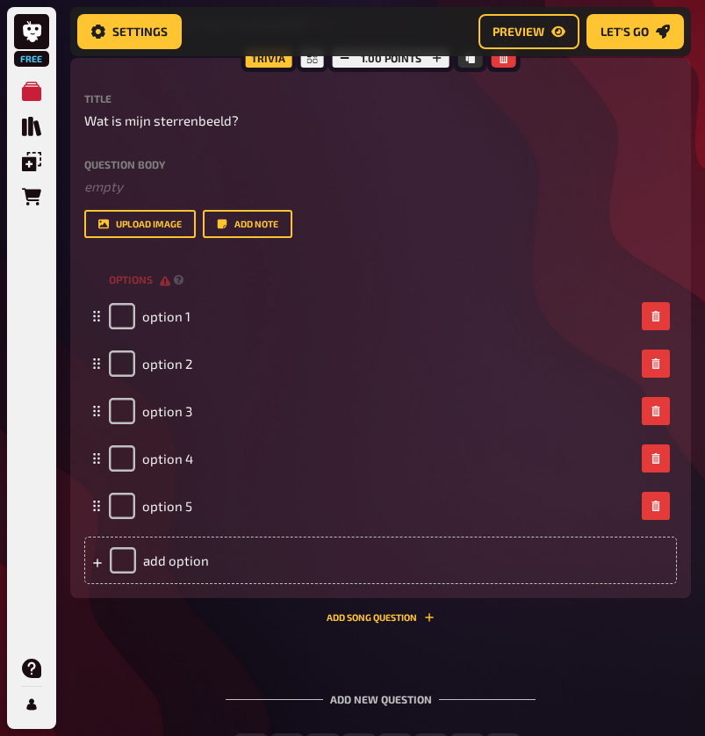
click at [265, 584] on div "Trivia 1.00 points Title Wat is mijn sterrenbeeld? Question body ﻿ empty Drop h…" at bounding box center [380, 328] width 621 height 540
click at [265, 569] on div "add option" at bounding box center [380, 559] width 593 height 47
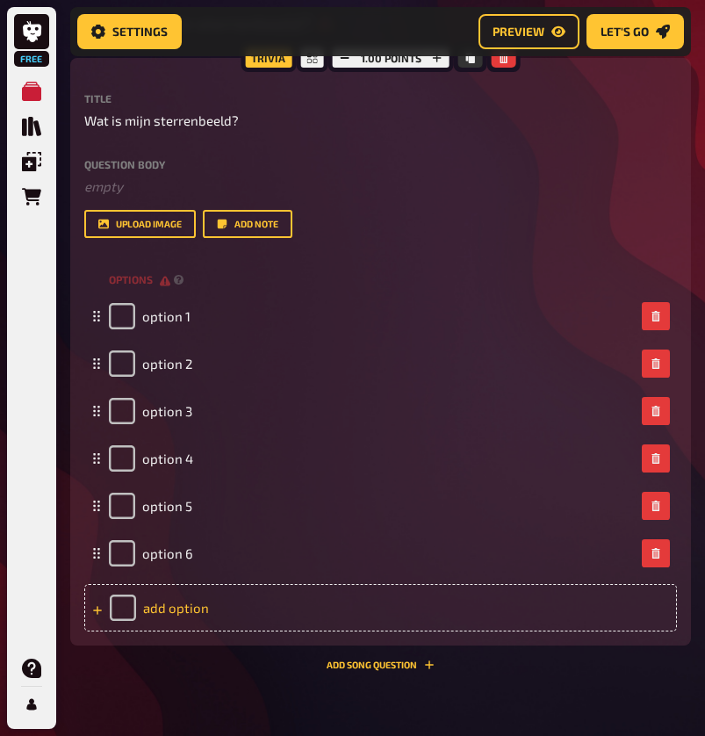
click at [263, 613] on div "add option" at bounding box center [380, 607] width 593 height 47
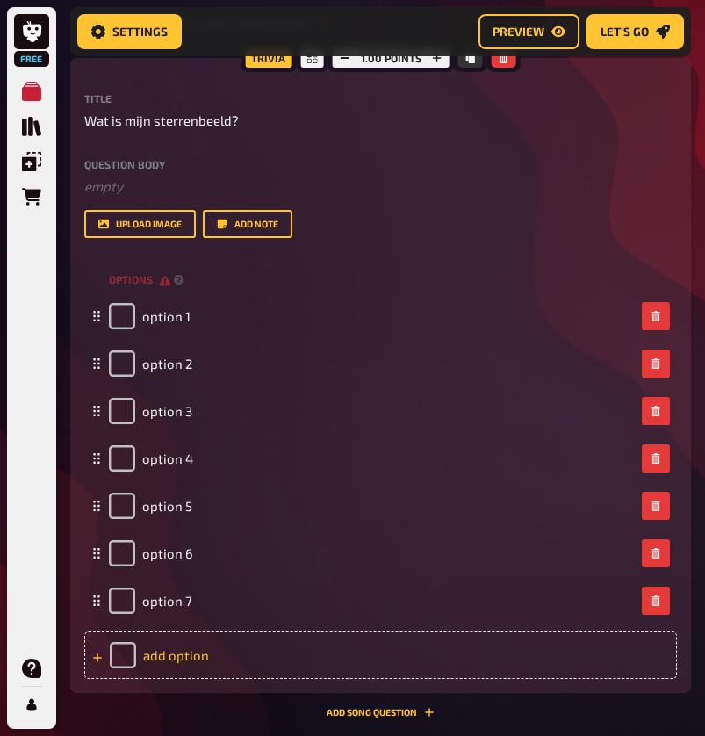
click at [257, 657] on div "add option" at bounding box center [380, 654] width 593 height 47
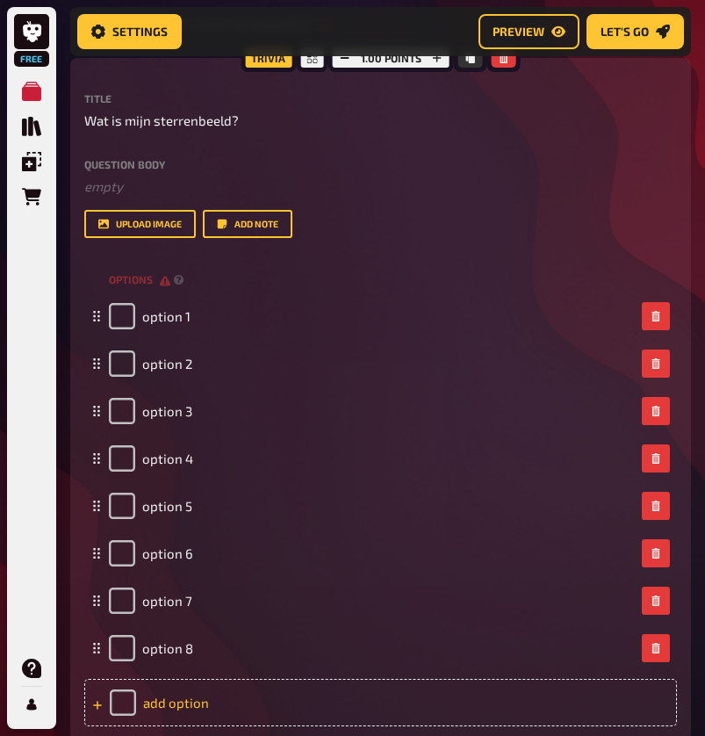
click at [255, 687] on div "add option" at bounding box center [380, 702] width 593 height 47
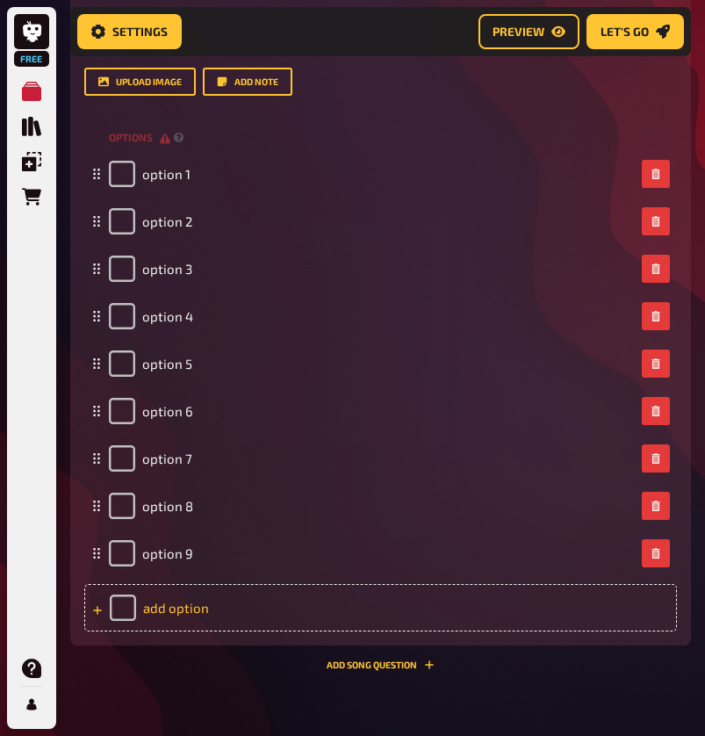
scroll to position [2104, 0]
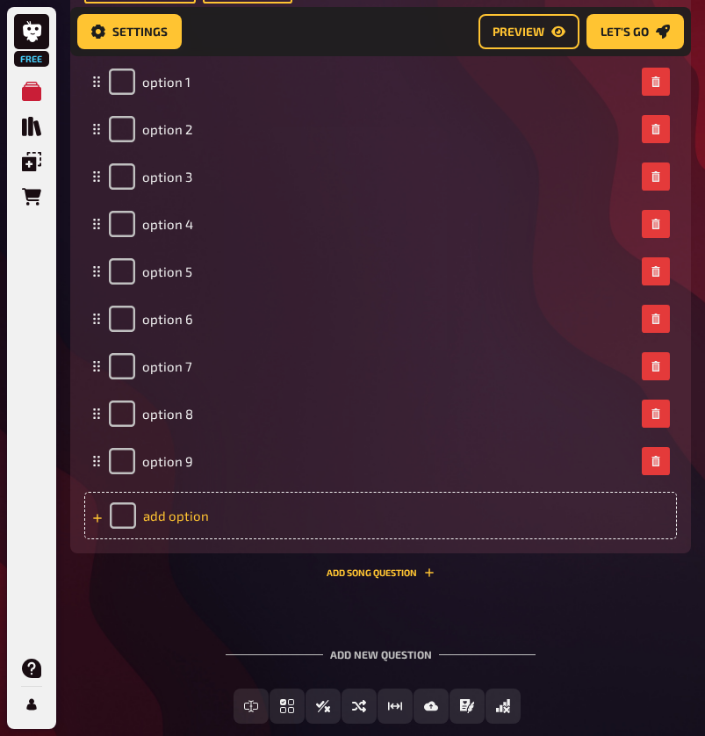
click at [279, 526] on div "add option" at bounding box center [380, 515] width 593 height 47
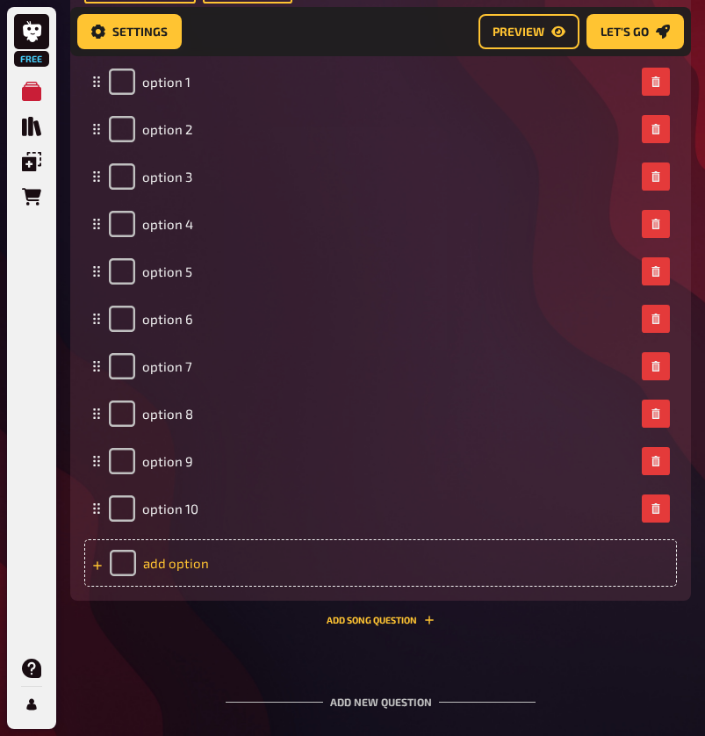
click at [277, 559] on div "add option" at bounding box center [380, 562] width 593 height 47
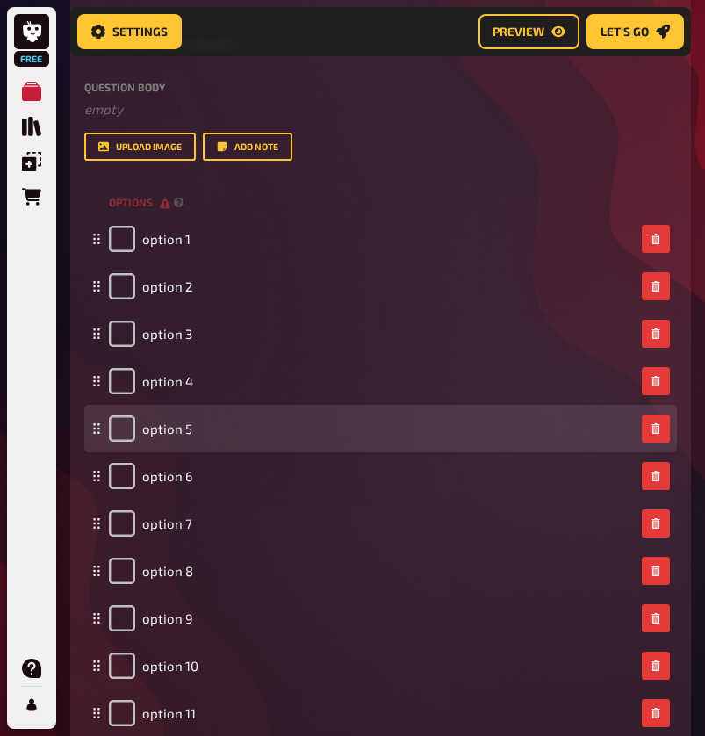
scroll to position [1978, 0]
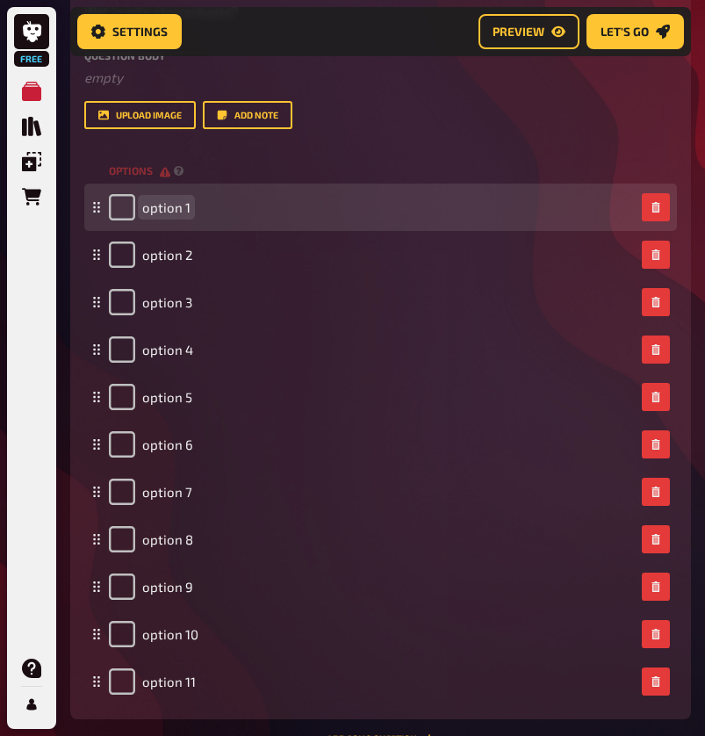
click at [187, 207] on span "option 1" at bounding box center [166, 207] width 48 height 16
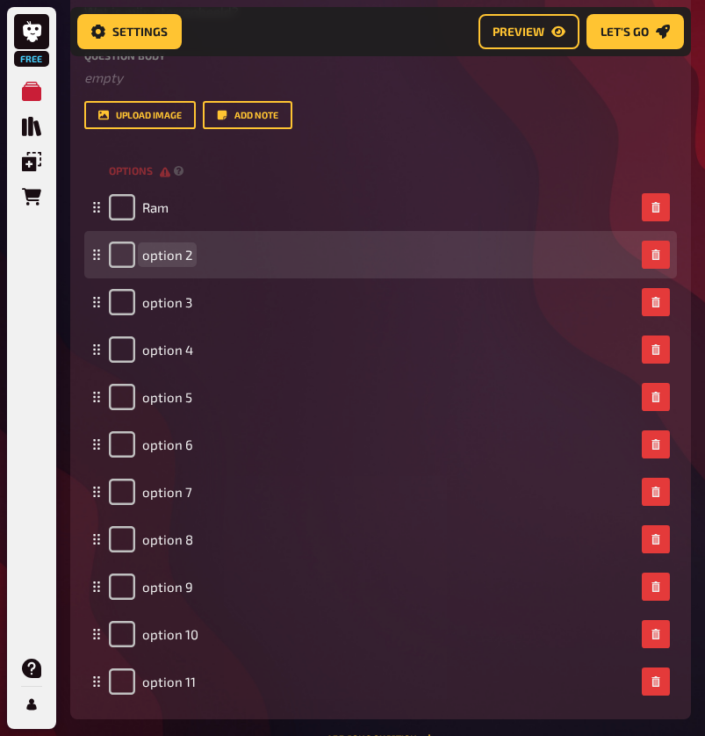
click at [184, 259] on span "option 2" at bounding box center [167, 255] width 50 height 16
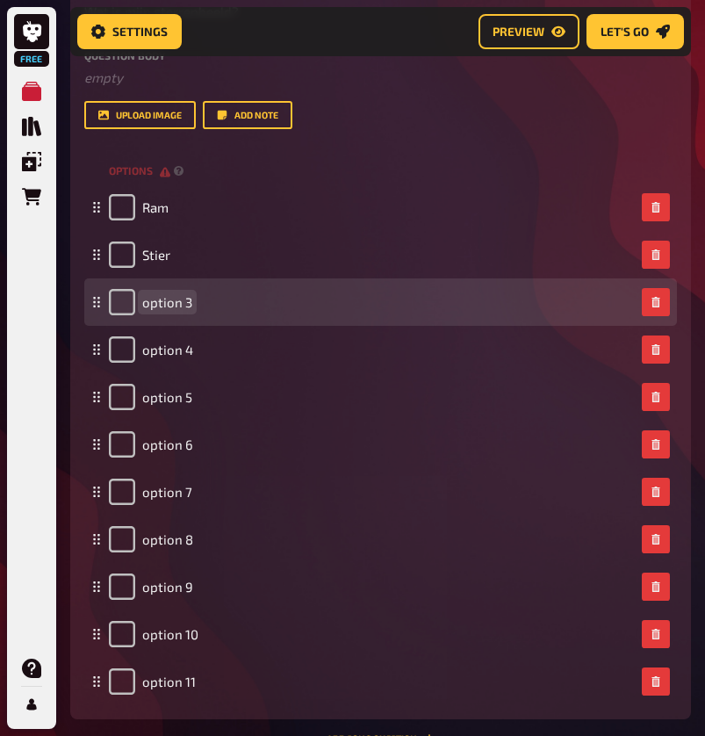
click at [184, 294] on span "option 3" at bounding box center [167, 302] width 50 height 16
click at [185, 298] on span "option 3" at bounding box center [167, 302] width 50 height 16
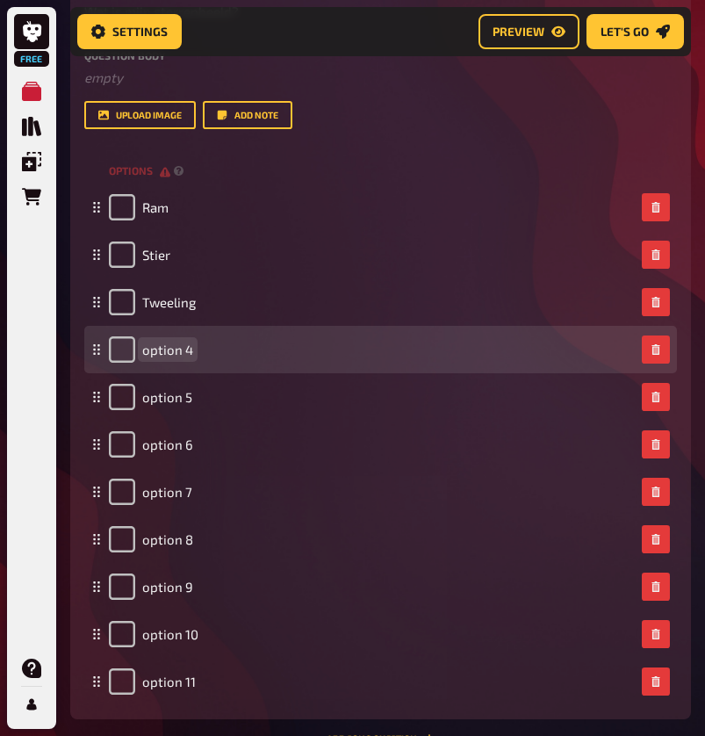
click at [197, 344] on div "option 4" at bounding box center [372, 349] width 526 height 26
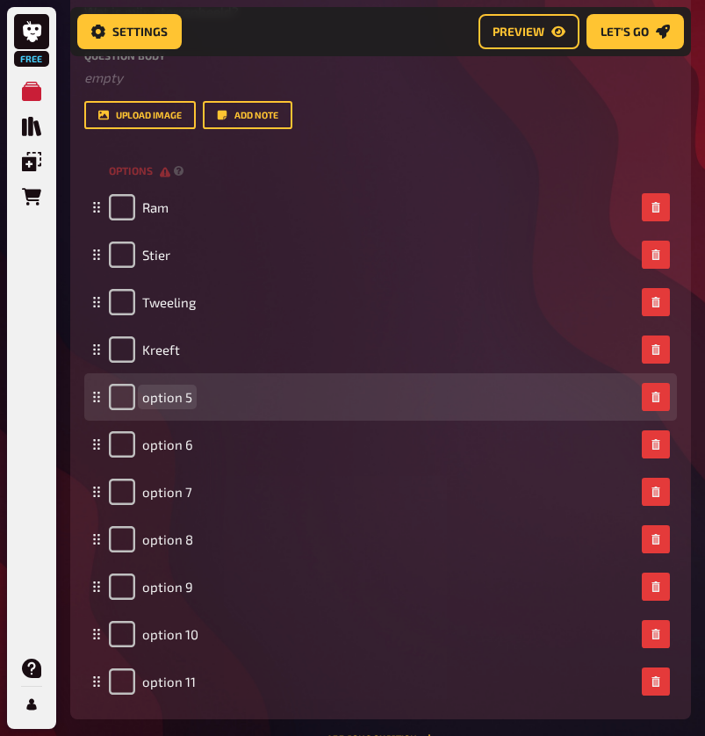
click at [176, 392] on span "option 5" at bounding box center [167, 397] width 50 height 16
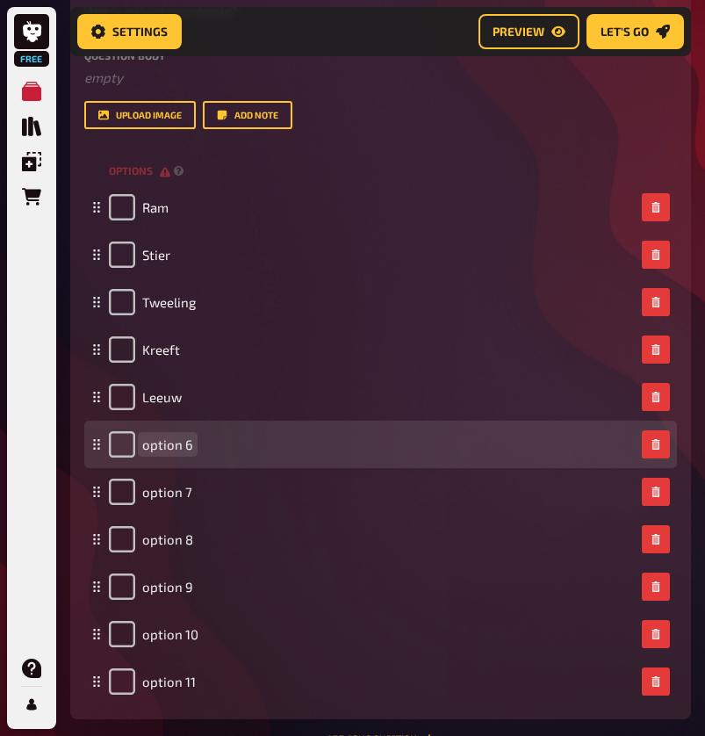
click at [161, 442] on span "option 6" at bounding box center [167, 444] width 51 height 16
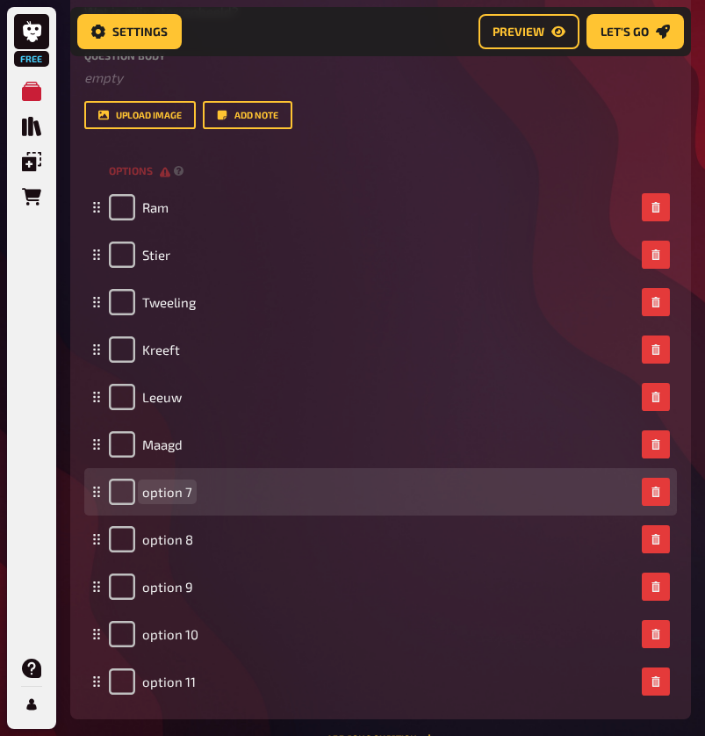
click at [181, 489] on span "option 7" at bounding box center [167, 492] width 50 height 16
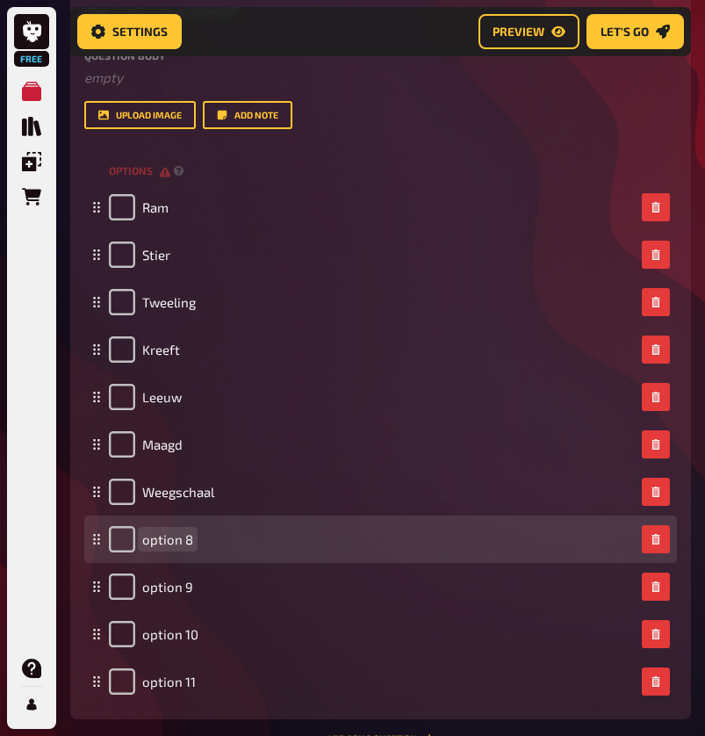
click at [184, 535] on span "option 8" at bounding box center [167, 539] width 51 height 16
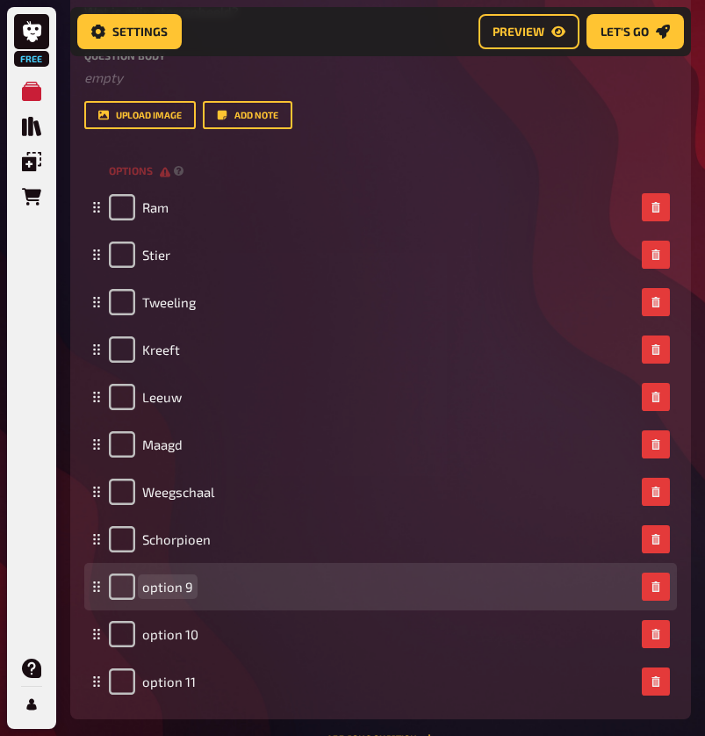
click at [176, 589] on span "option 9" at bounding box center [167, 587] width 51 height 16
click at [166, 581] on span "option 9" at bounding box center [167, 587] width 51 height 16
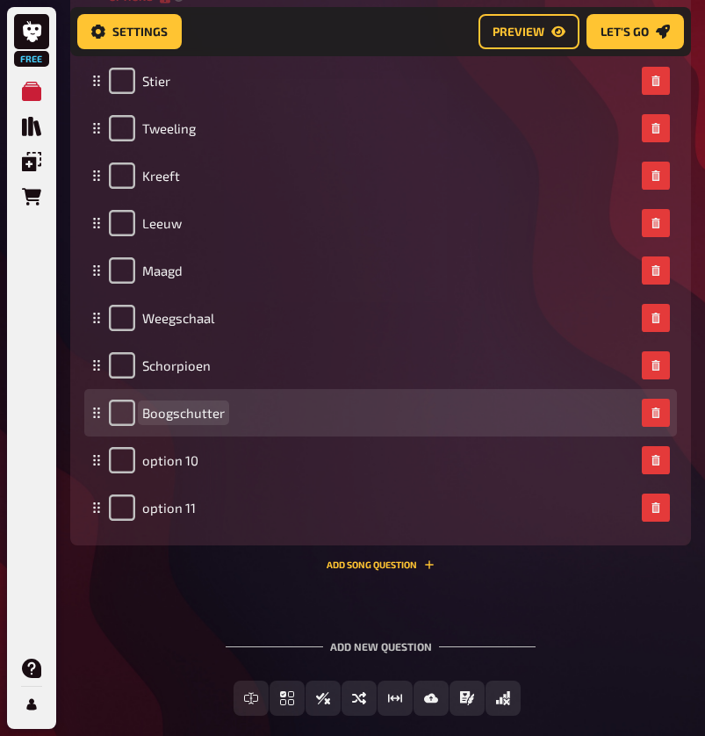
scroll to position [2154, 0]
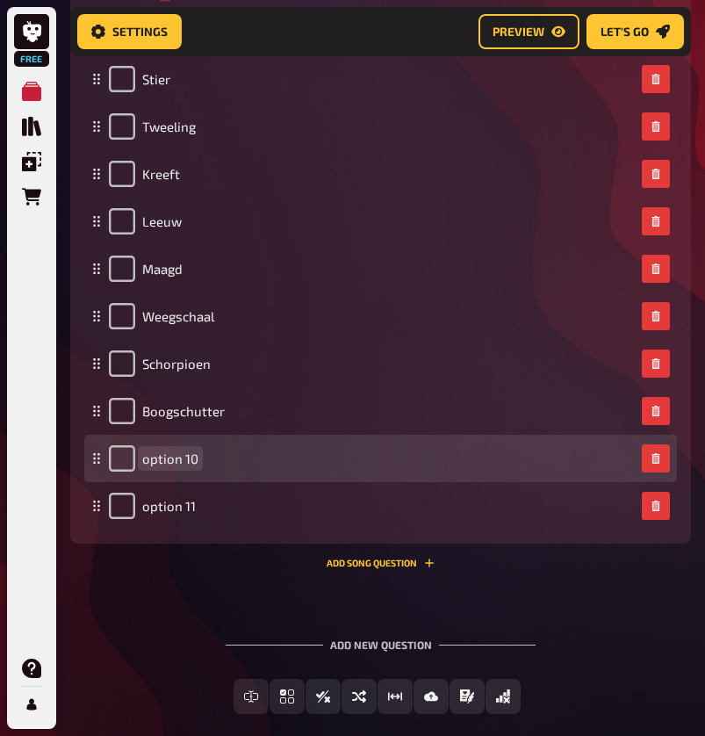
click at [190, 452] on span "option 10" at bounding box center [170, 458] width 56 height 16
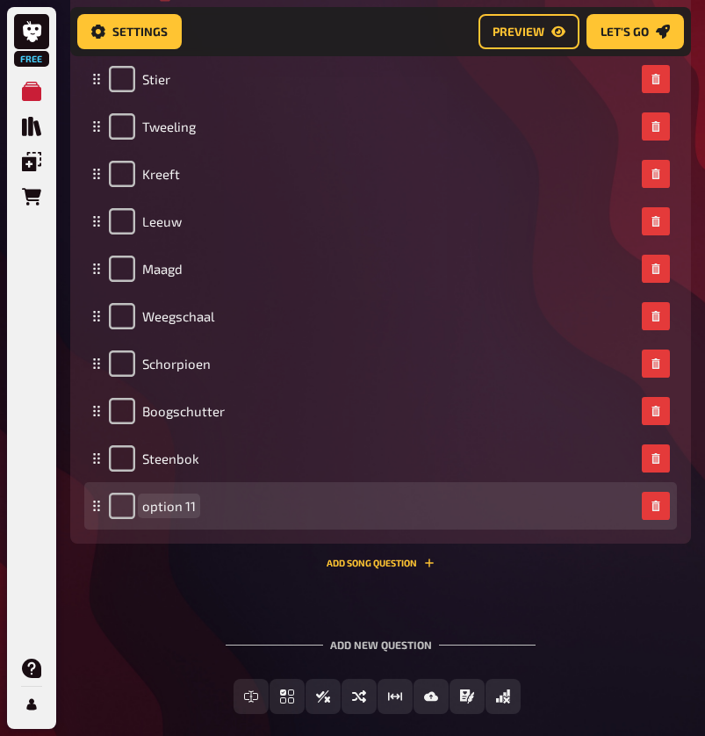
click at [166, 506] on span "option 11" at bounding box center [169, 506] width 54 height 16
click at [216, 506] on span "Waterman/ vissen" at bounding box center [198, 506] width 112 height 16
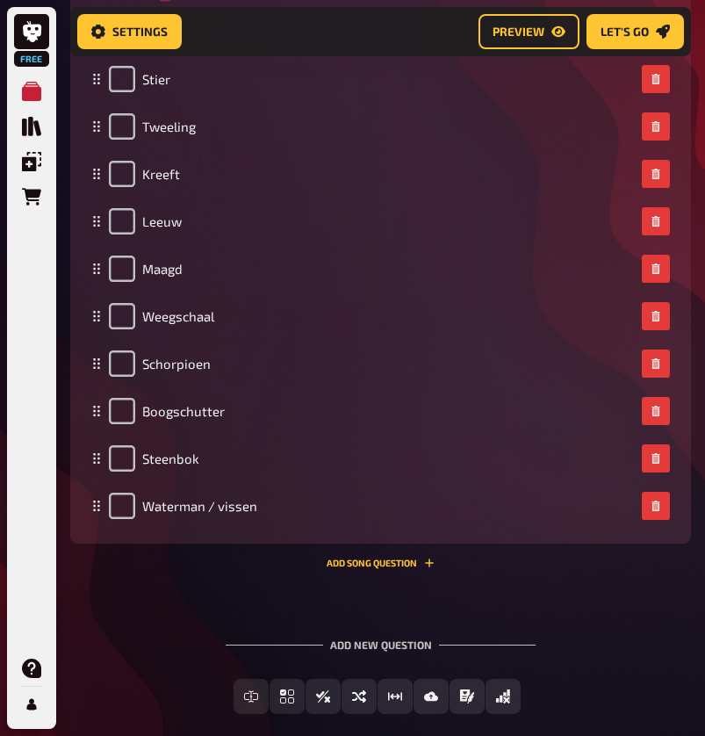
click at [238, 570] on div "03 Wat is mijn sterrenbeeld? 11 Trivia 1.00 points Title Wat is mijn sterrenbee…" at bounding box center [380, 149] width 621 height 865
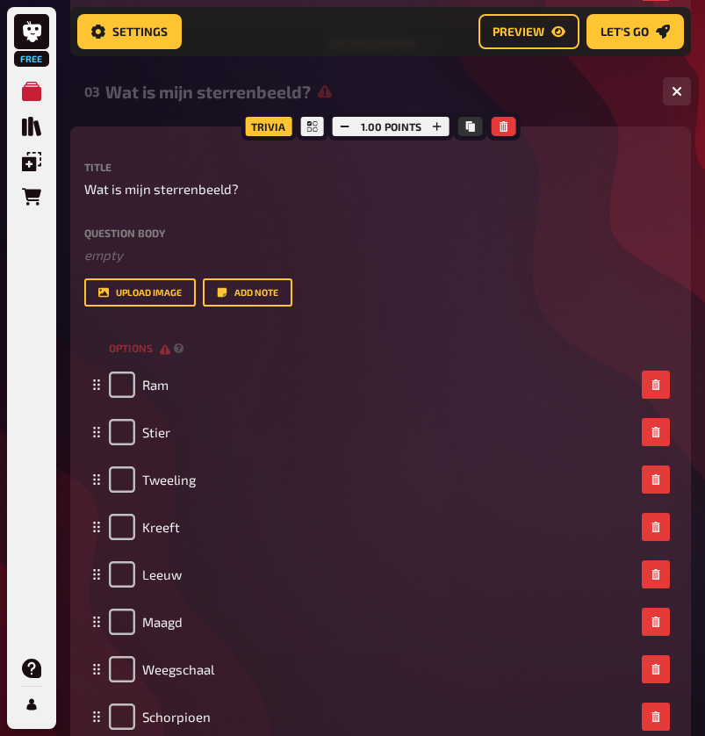
scroll to position [1800, 0]
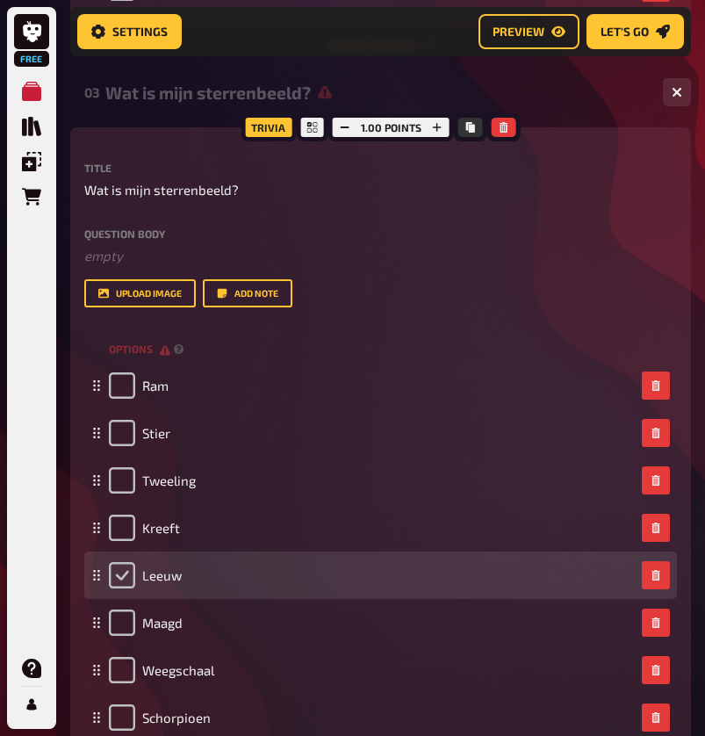
click at [126, 578] on input "checkbox" at bounding box center [122, 575] width 26 height 26
checkbox input "true"
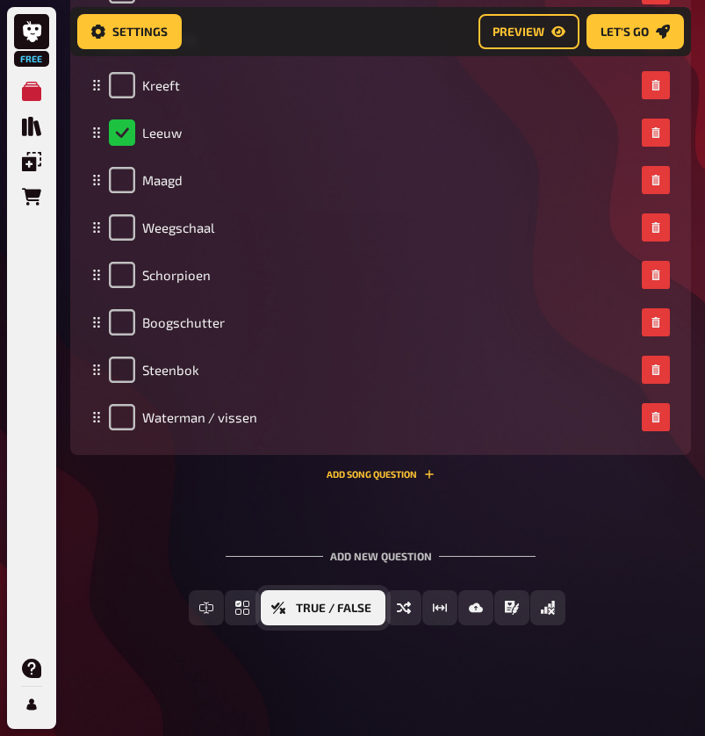
scroll to position [2241, 0]
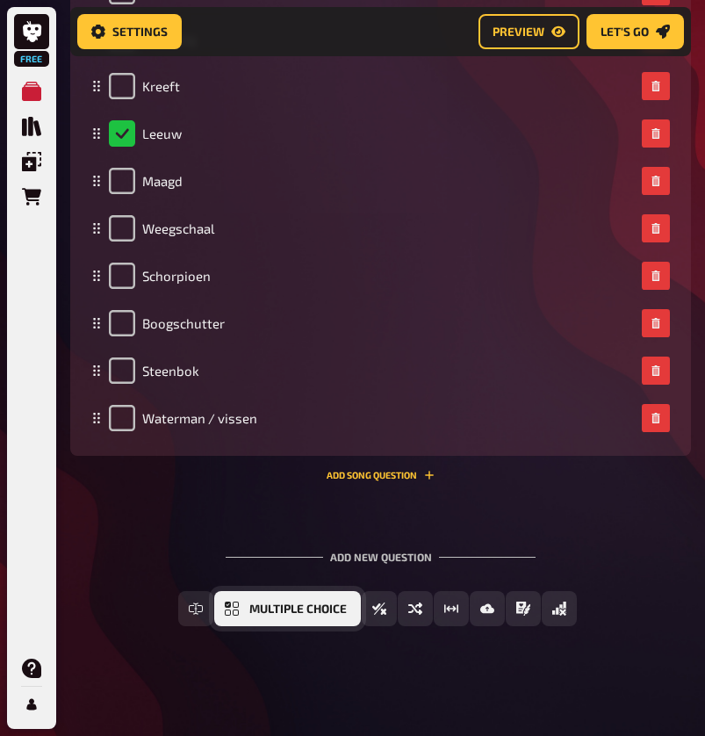
click at [257, 606] on span "Multiple Choice" at bounding box center [297, 609] width 97 height 12
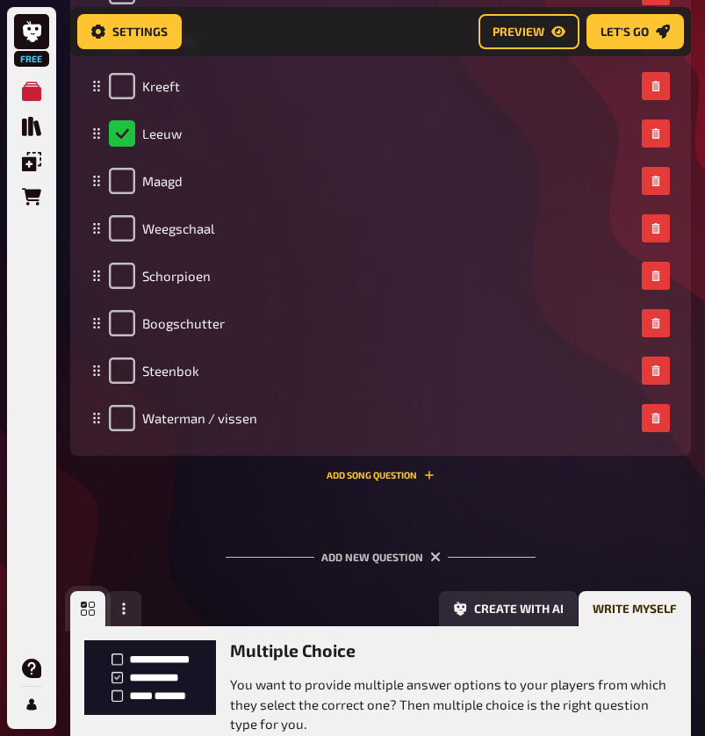
scroll to position [0, 0]
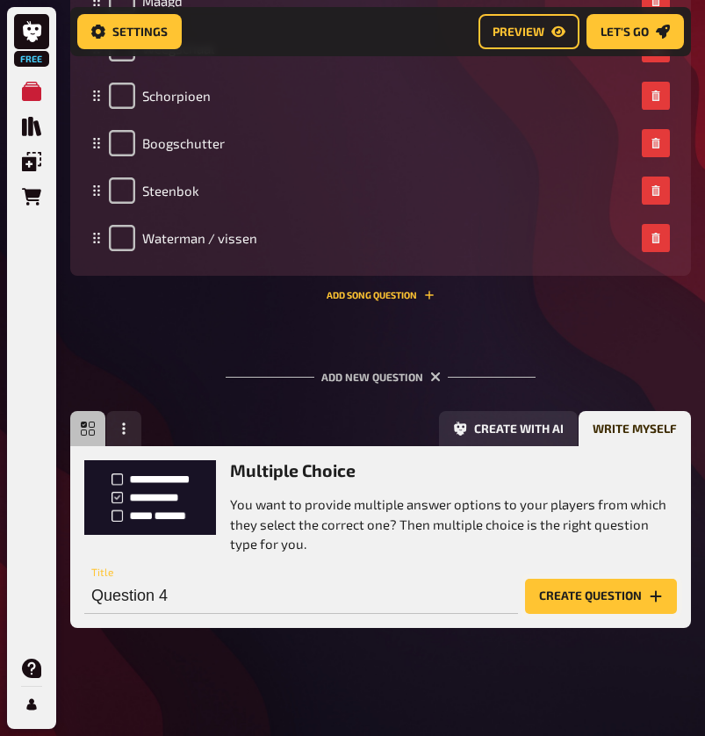
click at [602, 579] on button "Create question" at bounding box center [601, 596] width 152 height 35
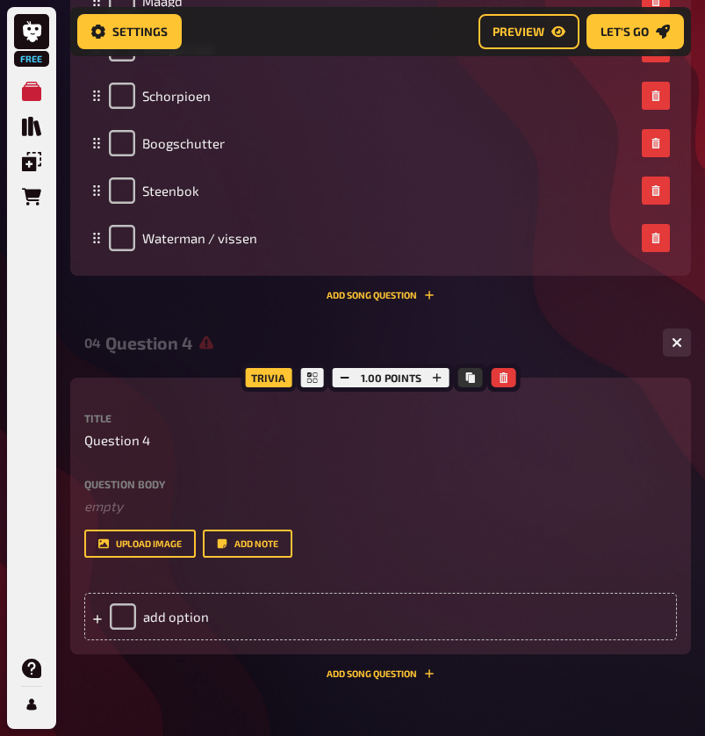
scroll to position [0, -1]
click at [144, 449] on div "Title Question 4 Question body ﻿ empty Drop here to upload upload image Add note" at bounding box center [380, 485] width 593 height 145
click at [145, 436] on span "Question 4" at bounding box center [117, 440] width 66 height 20
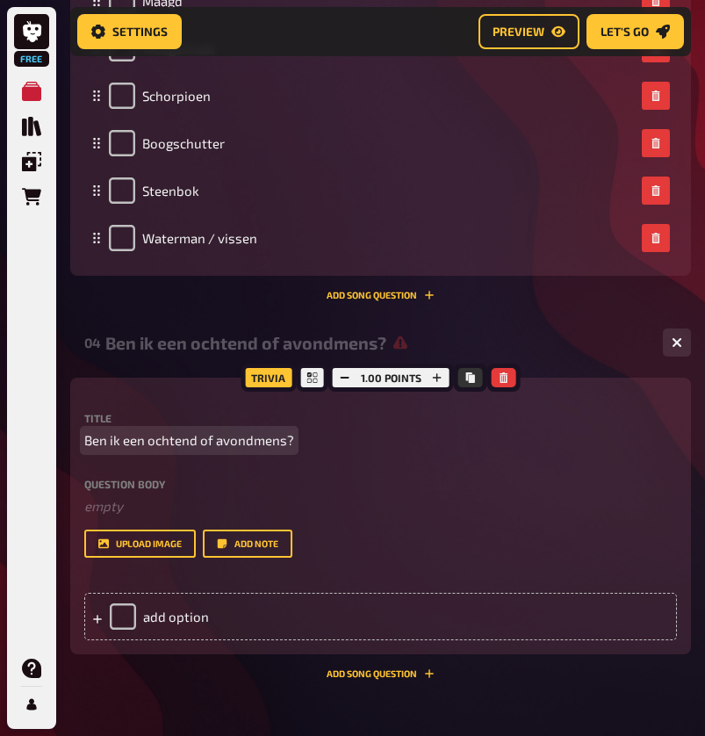
click at [195, 438] on span "Ben ik een ochtend of avondmens?" at bounding box center [189, 440] width 210 height 20
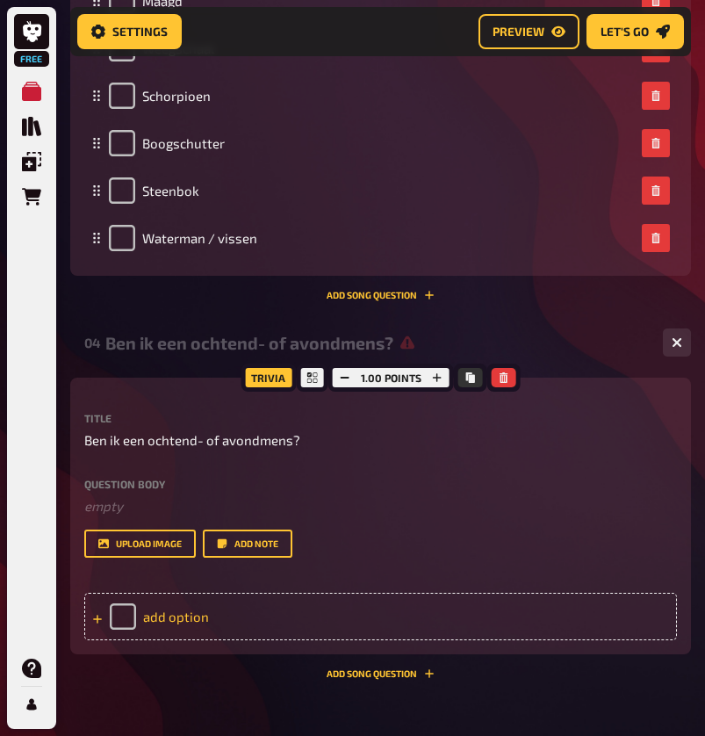
click at [180, 612] on div "add option" at bounding box center [380, 616] width 593 height 47
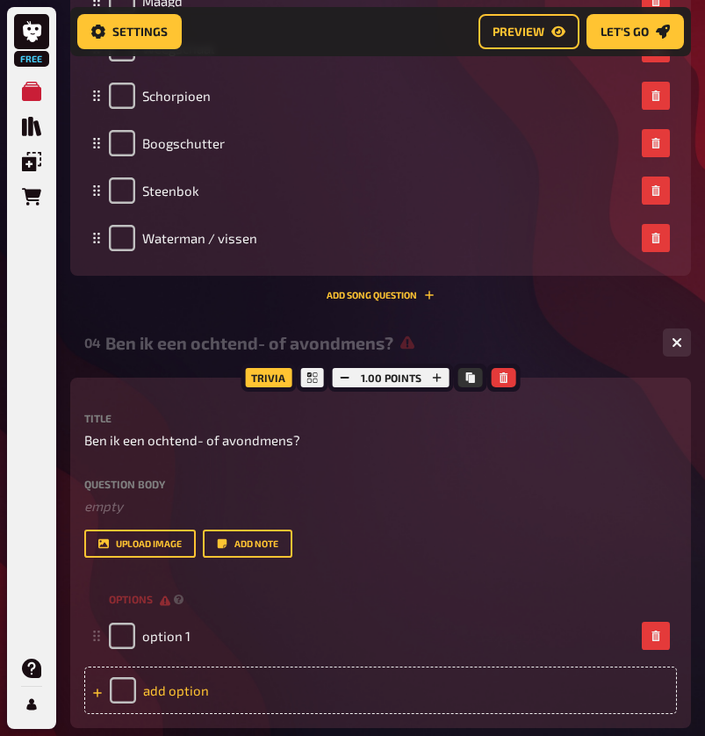
click at [169, 688] on div "add option" at bounding box center [380, 689] width 593 height 47
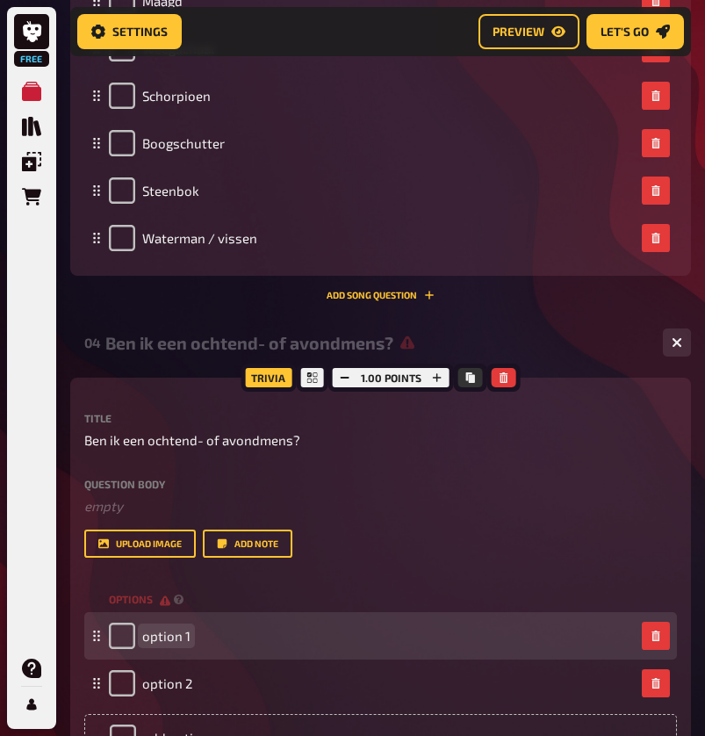
click at [171, 631] on span "option 1" at bounding box center [166, 636] width 48 height 16
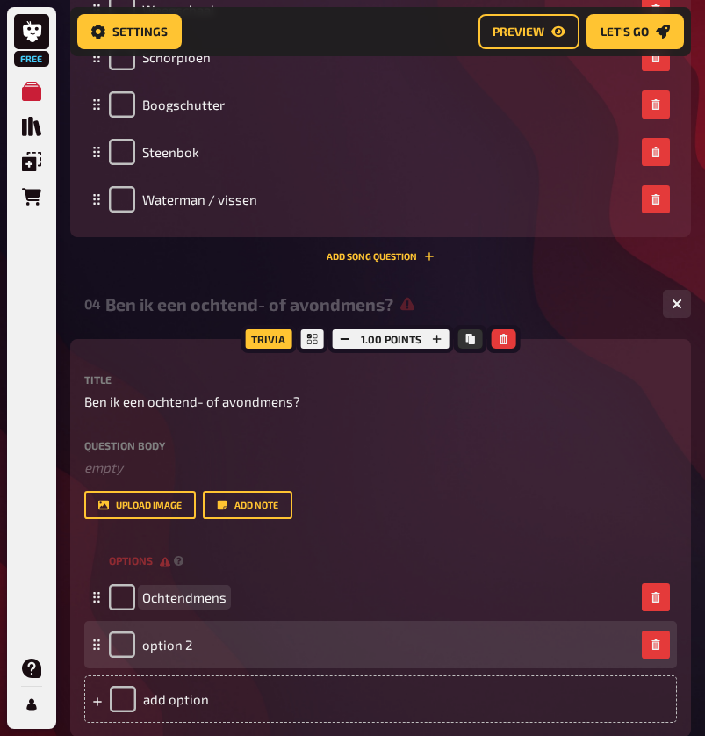
scroll to position [2472, 0]
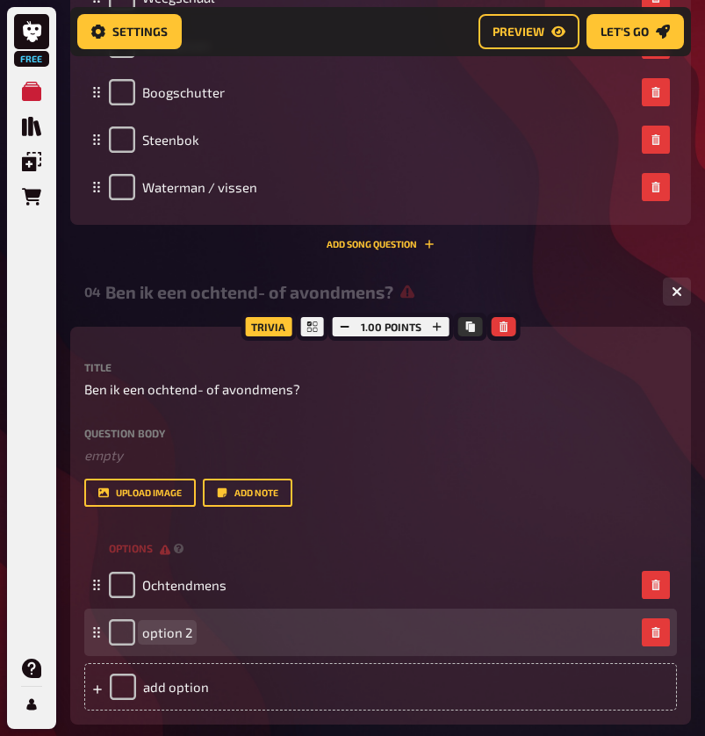
click at [166, 633] on span "option 2" at bounding box center [167, 632] width 50 height 16
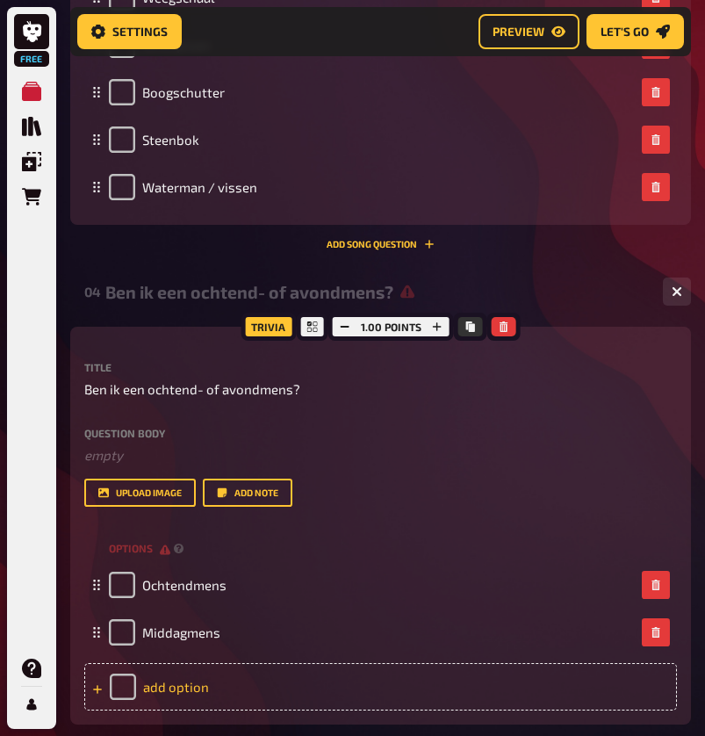
click at [167, 683] on div "add option" at bounding box center [380, 686] width 593 height 47
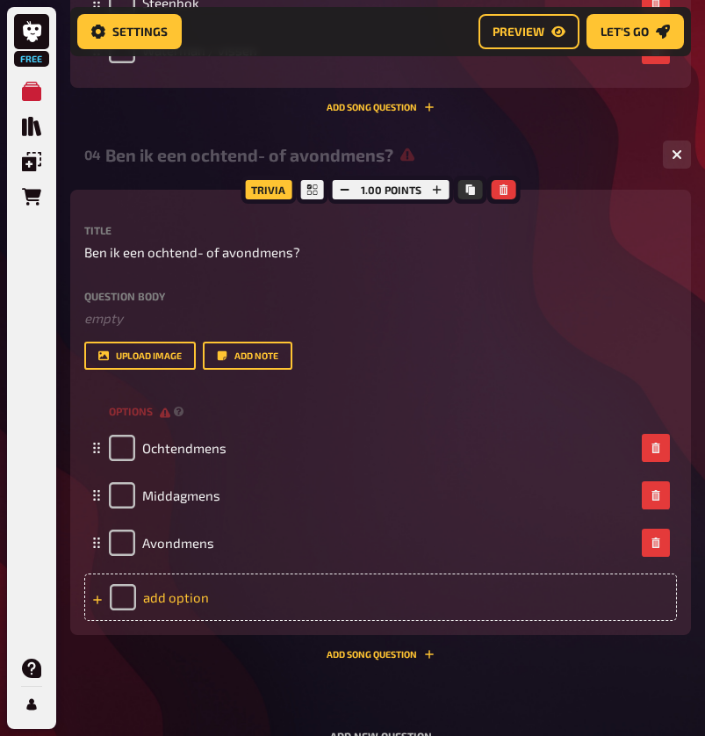
scroll to position [2662, 0]
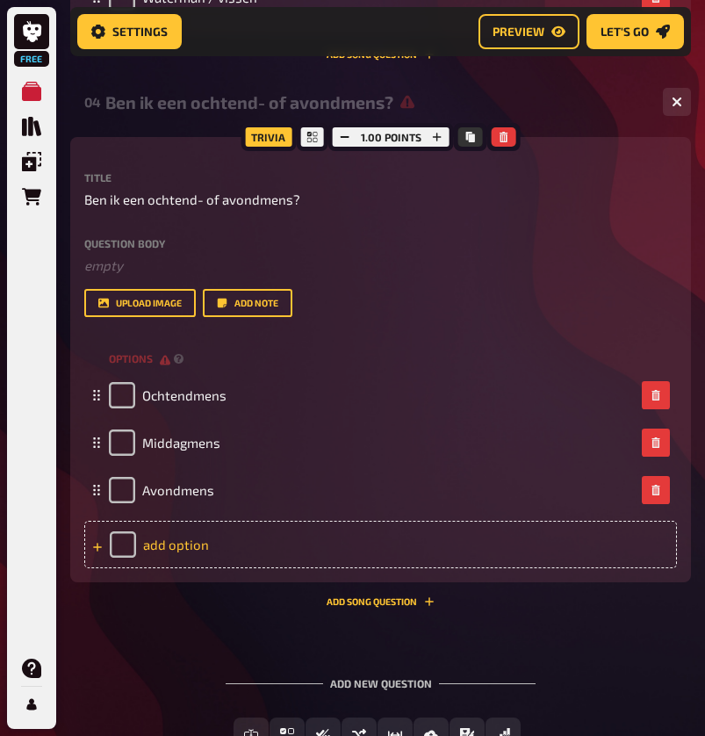
click at [226, 529] on div "add option" at bounding box center [380, 544] width 593 height 47
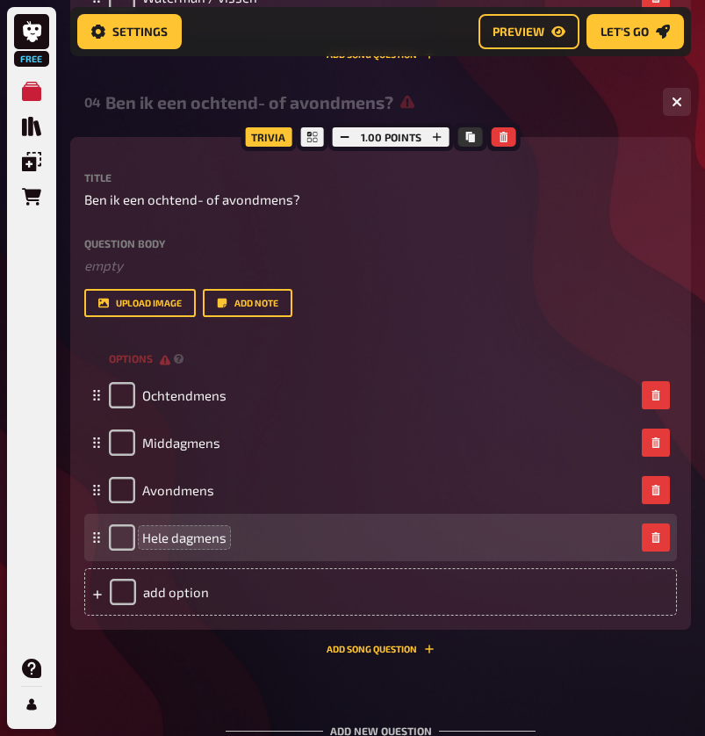
click at [200, 535] on span "Hele dagmens" at bounding box center [184, 537] width 84 height 16
click at [198, 535] on span "Hele dagmens" at bounding box center [184, 537] width 84 height 16
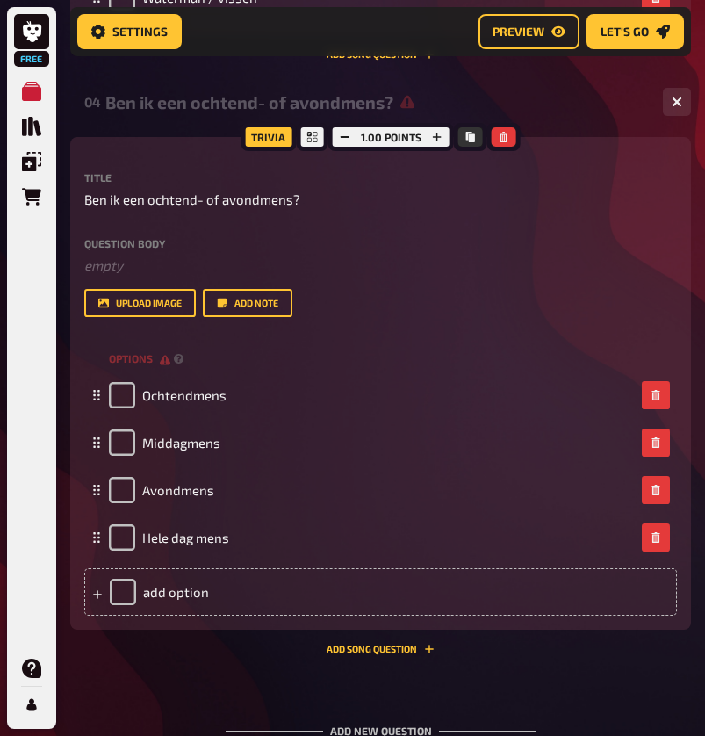
click at [275, 652] on div "04 Ben ik een ochtend- of avondmens? 4 Trivia 1.00 points Title Ben ik een ocht…" at bounding box center [380, 374] width 621 height 587
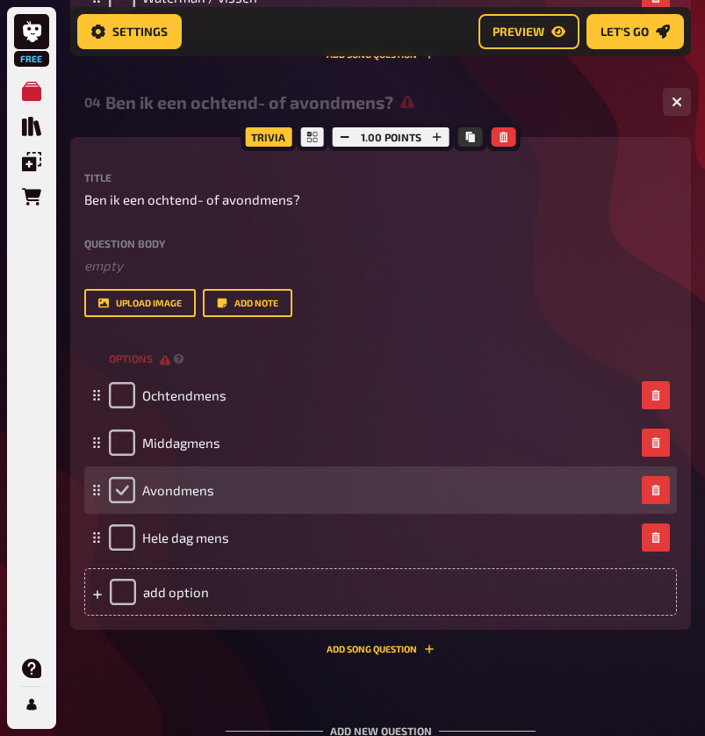
click at [125, 486] on input "checkbox" at bounding box center [122, 490] width 26 height 26
checkbox input "true"
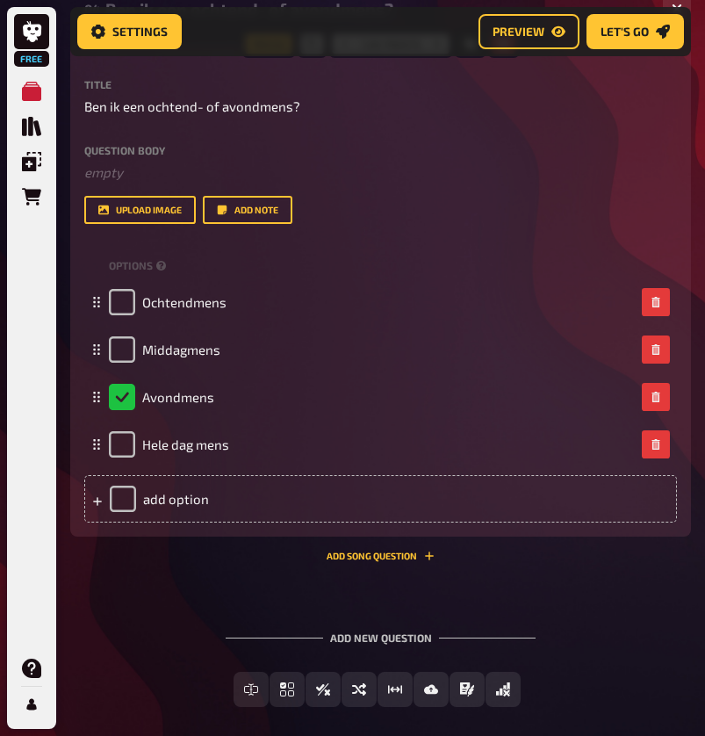
scroll to position [2760, 0]
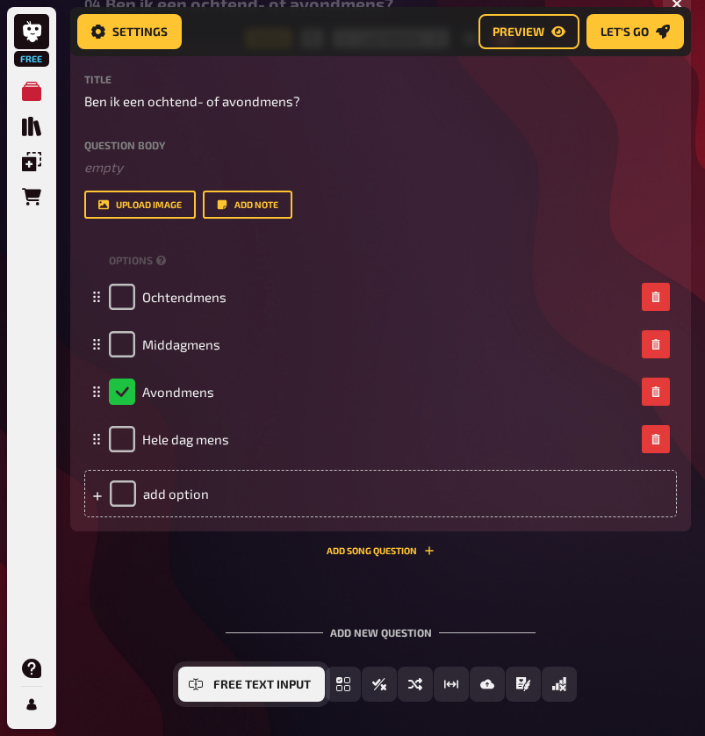
click at [204, 676] on button "Free Text Input" at bounding box center [251, 683] width 147 height 35
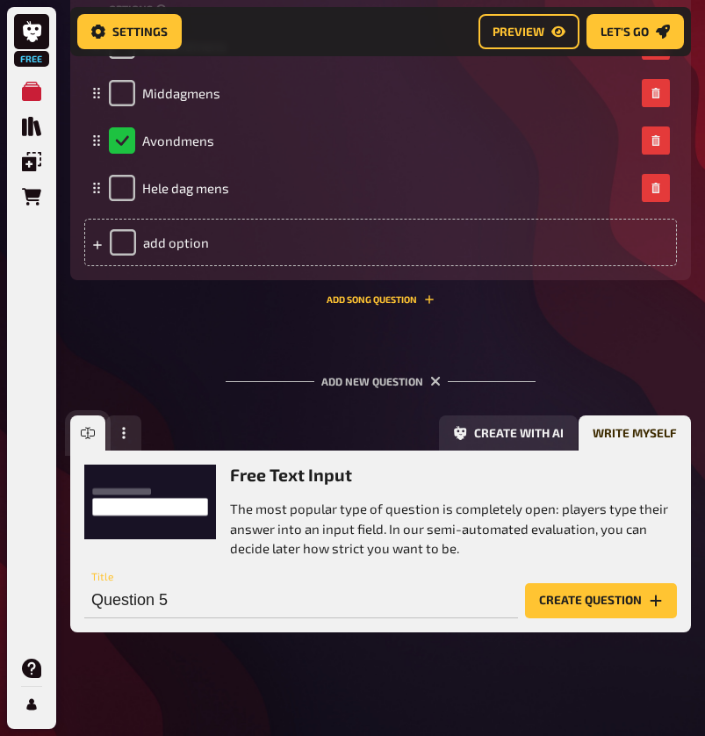
scroll to position [3015, 0]
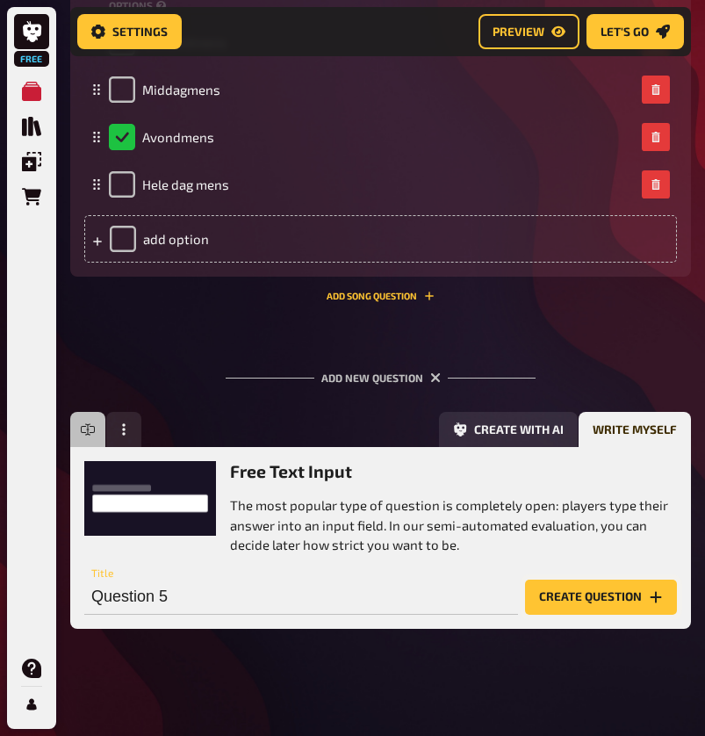
click at [611, 593] on button "Create question" at bounding box center [601, 596] width 152 height 35
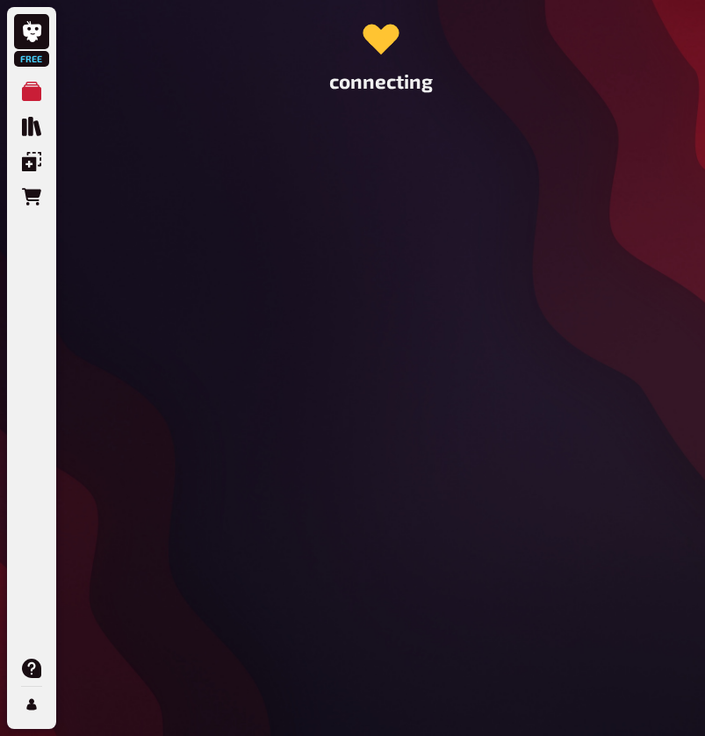
scroll to position [0, 0]
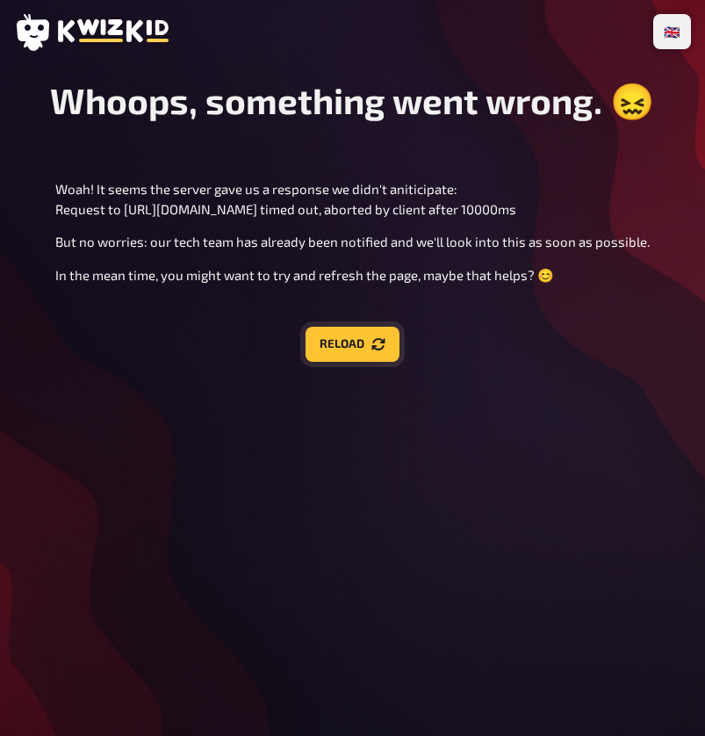
click at [353, 361] on button "Reload" at bounding box center [353, 344] width 94 height 35
